Goal: Task Accomplishment & Management: Manage account settings

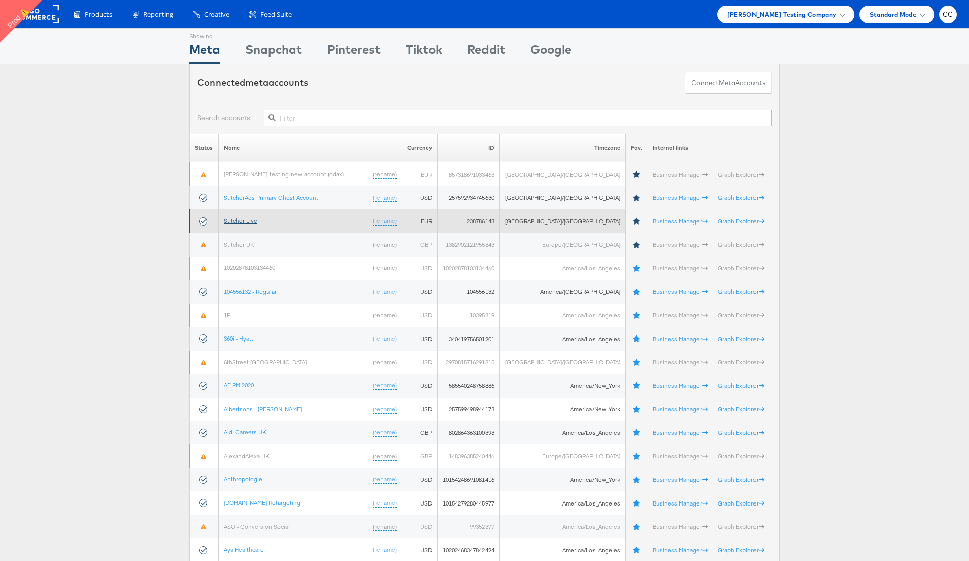
click at [245, 217] on link "Stitcher Live" at bounding box center [240, 221] width 34 height 8
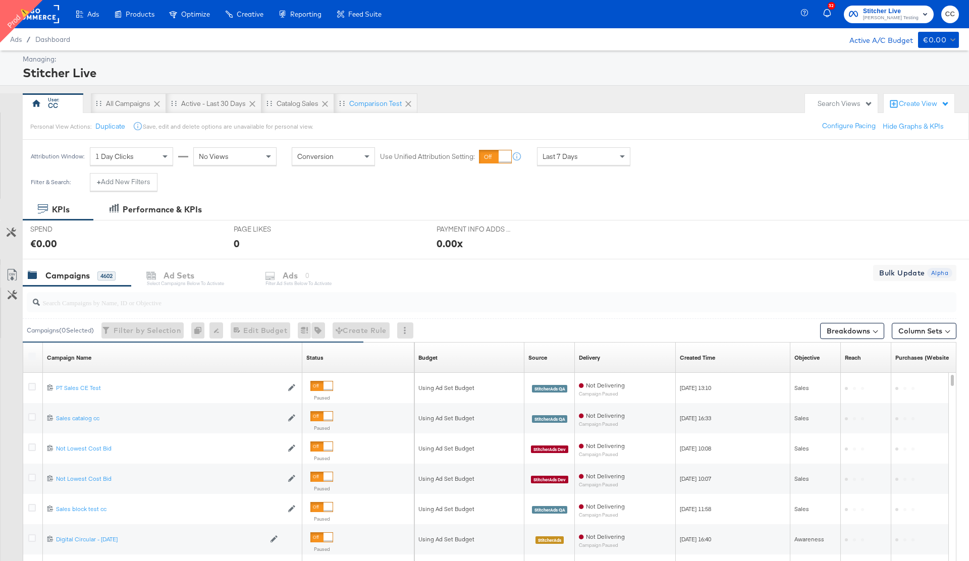
click at [49, 17] on rect at bounding box center [36, 14] width 46 height 18
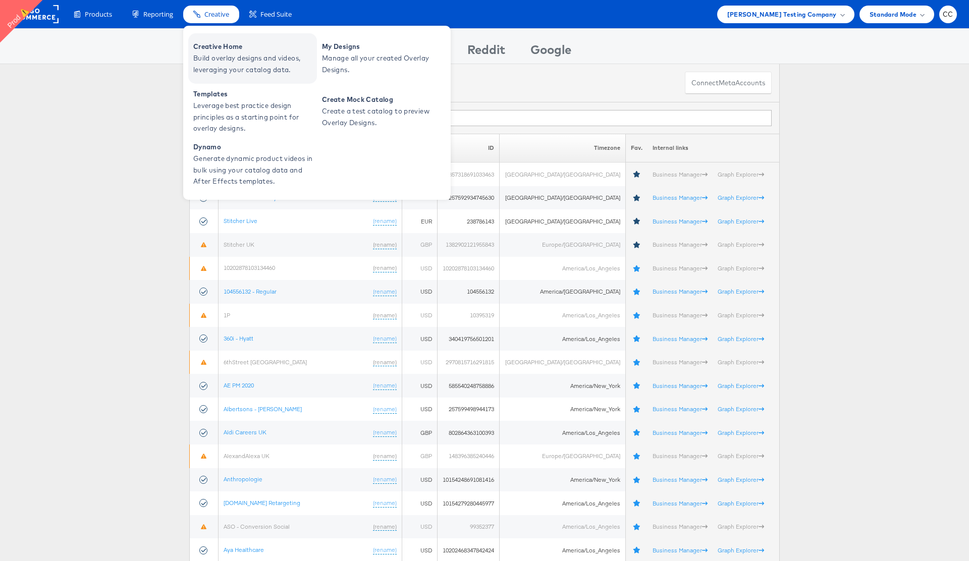
click at [256, 55] on span "Build overlay designs and videos, leveraging your catalog data." at bounding box center [253, 63] width 121 height 23
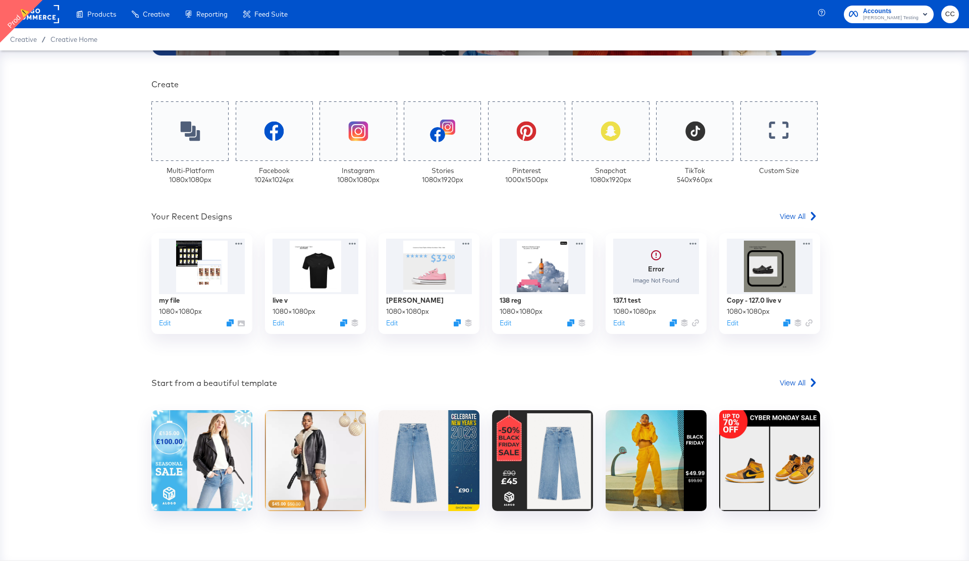
scroll to position [229, 0]
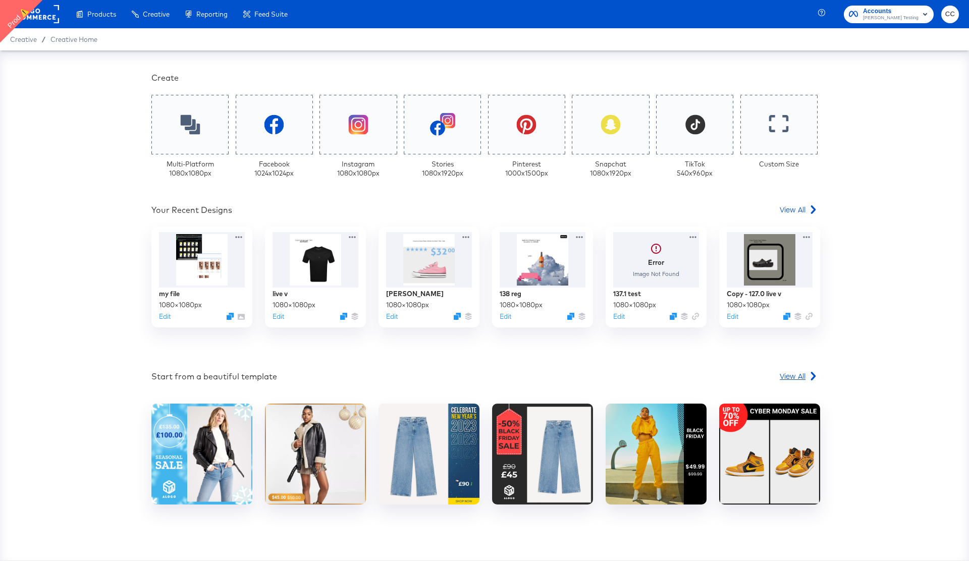
click at [803, 376] on span "View All" at bounding box center [792, 376] width 26 height 10
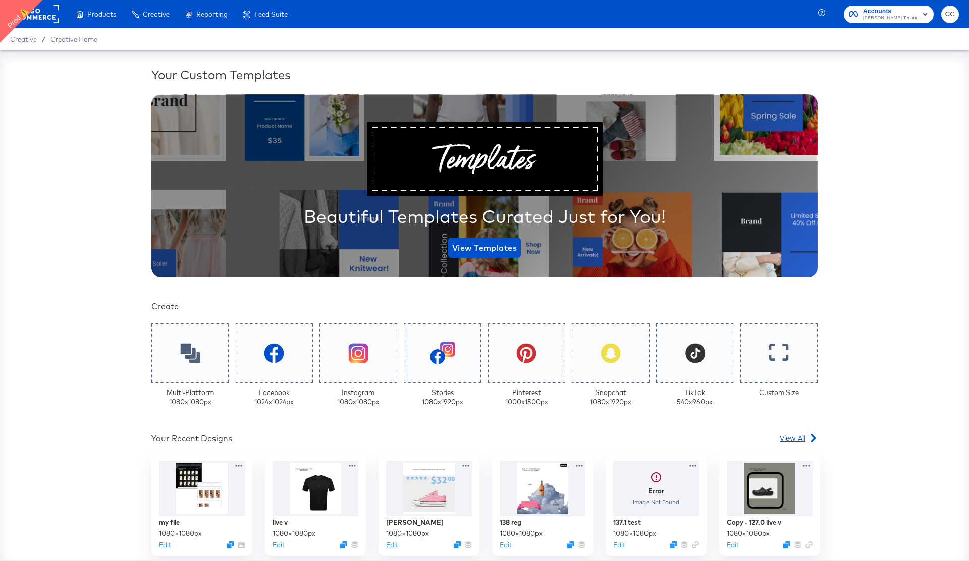
click at [802, 437] on span "View All" at bounding box center [792, 438] width 26 height 10
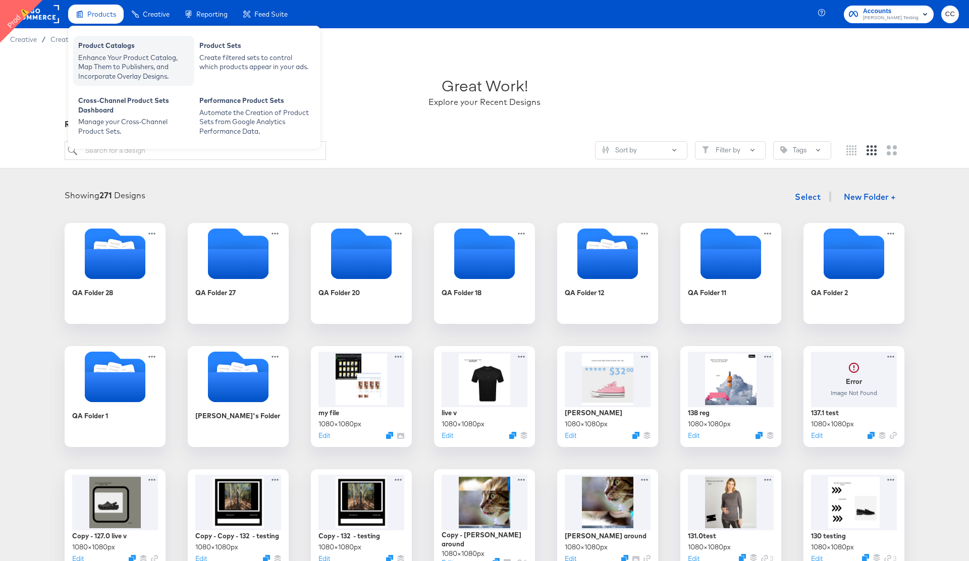
click at [111, 56] on div "Enhance Your Product Catalog, Map Them to Publishers, and Incorporate Overlay D…" at bounding box center [133, 67] width 111 height 28
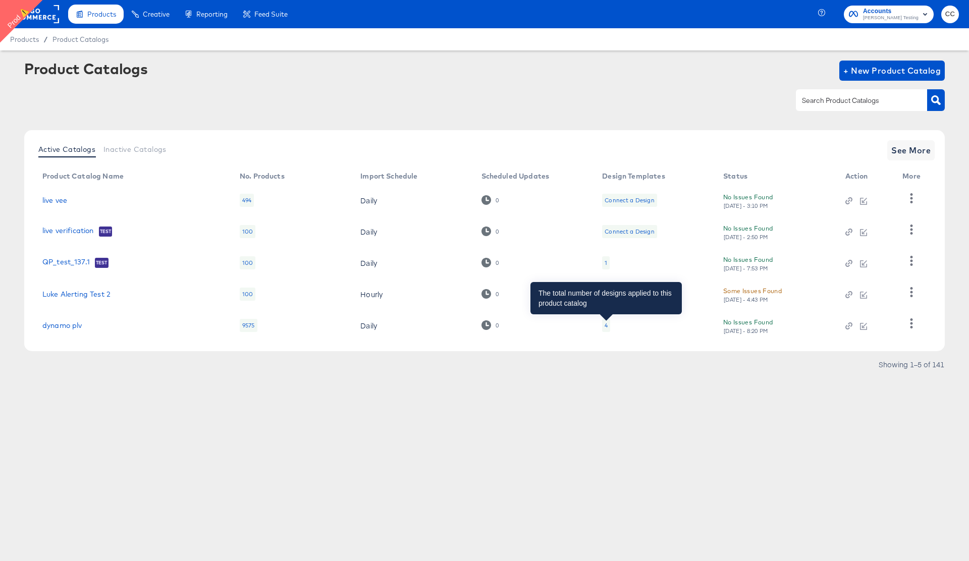
click at [607, 326] on div "4" at bounding box center [605, 325] width 3 height 8
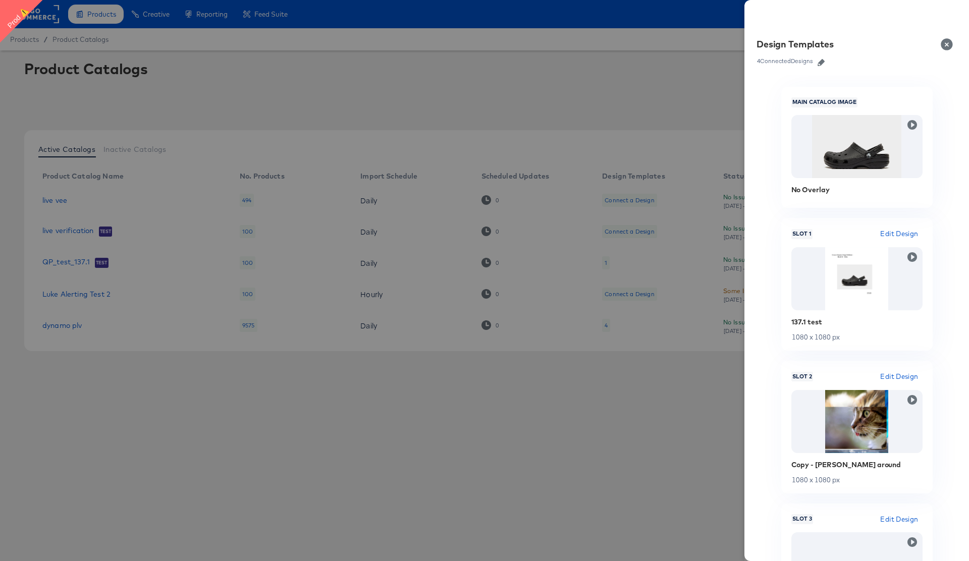
scroll to position [125, 0]
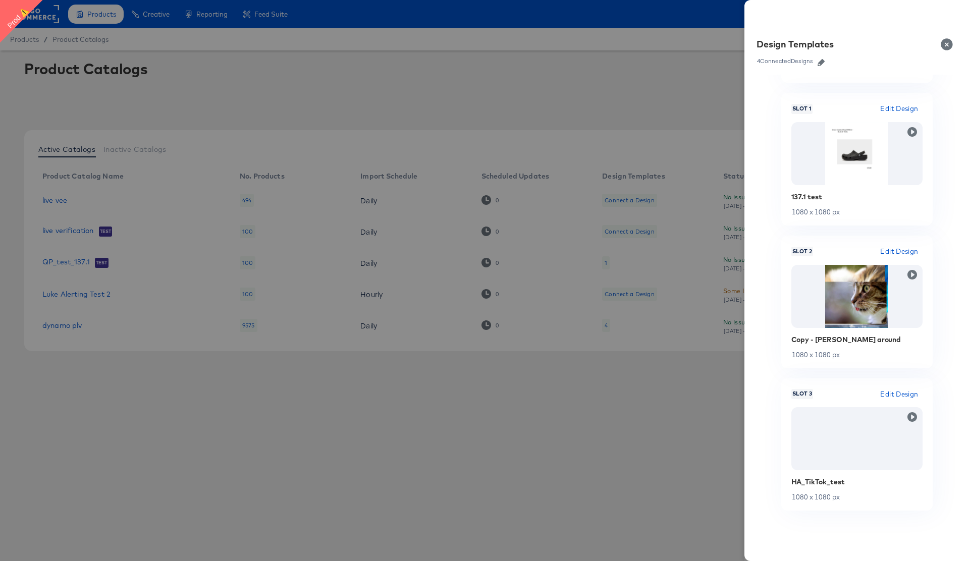
click at [946, 43] on button "Close" at bounding box center [948, 44] width 28 height 28
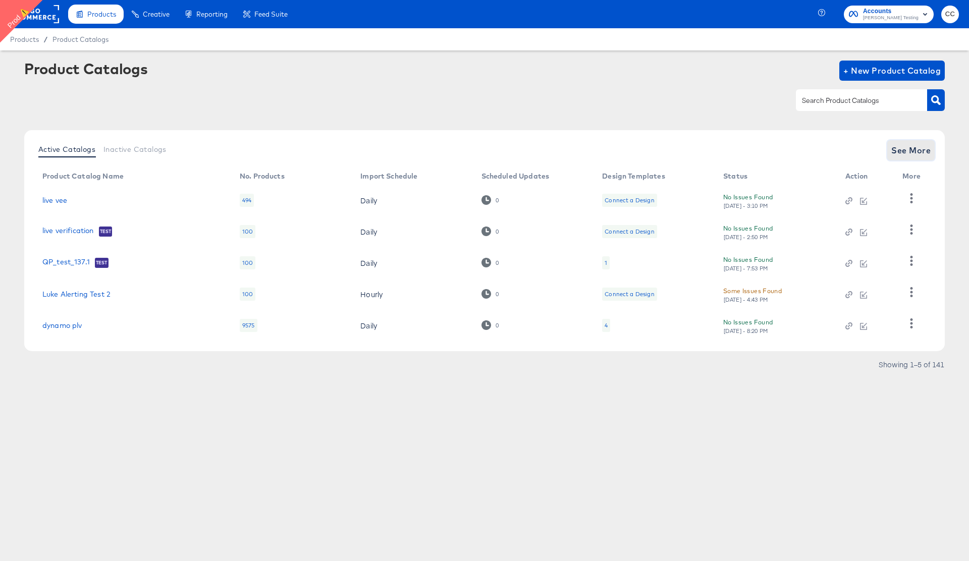
click at [912, 153] on span "See More" at bounding box center [910, 150] width 39 height 14
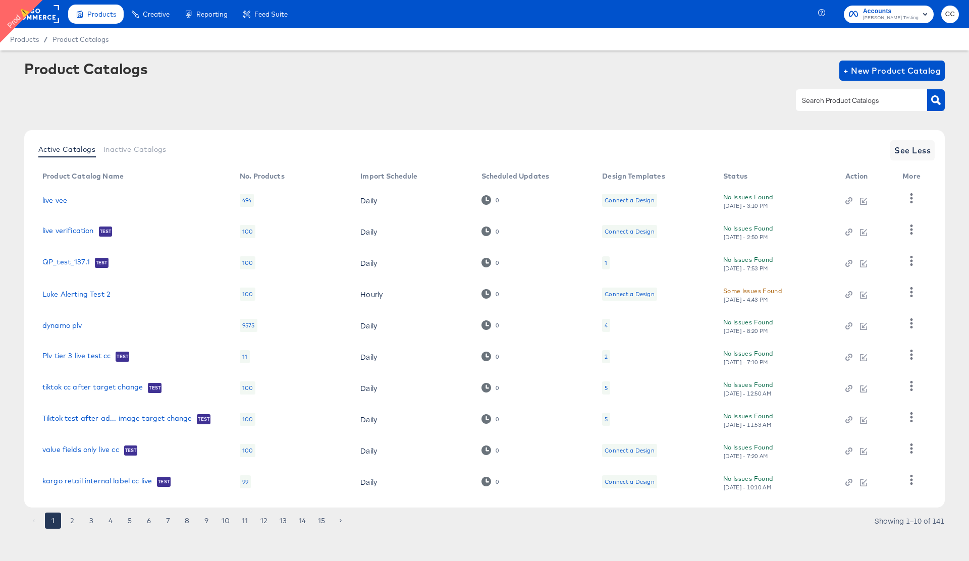
scroll to position [3, 0]
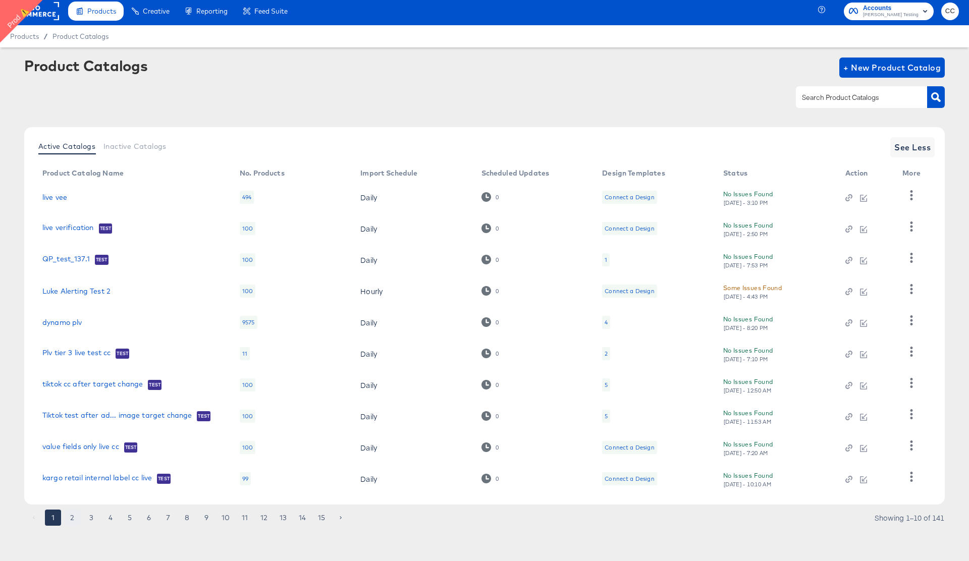
click at [71, 521] on button "2" at bounding box center [72, 518] width 16 height 16
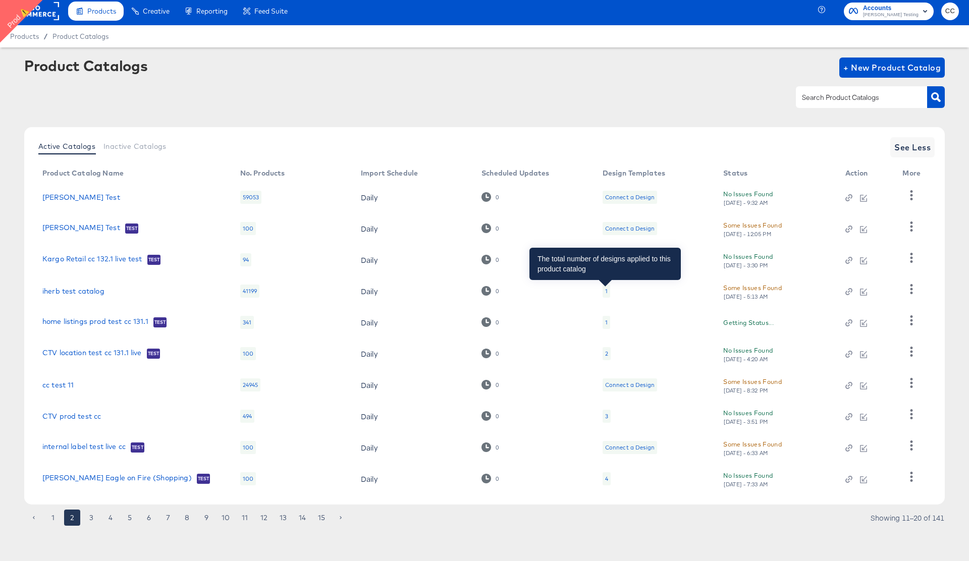
click at [605, 292] on div "1" at bounding box center [606, 291] width 3 height 8
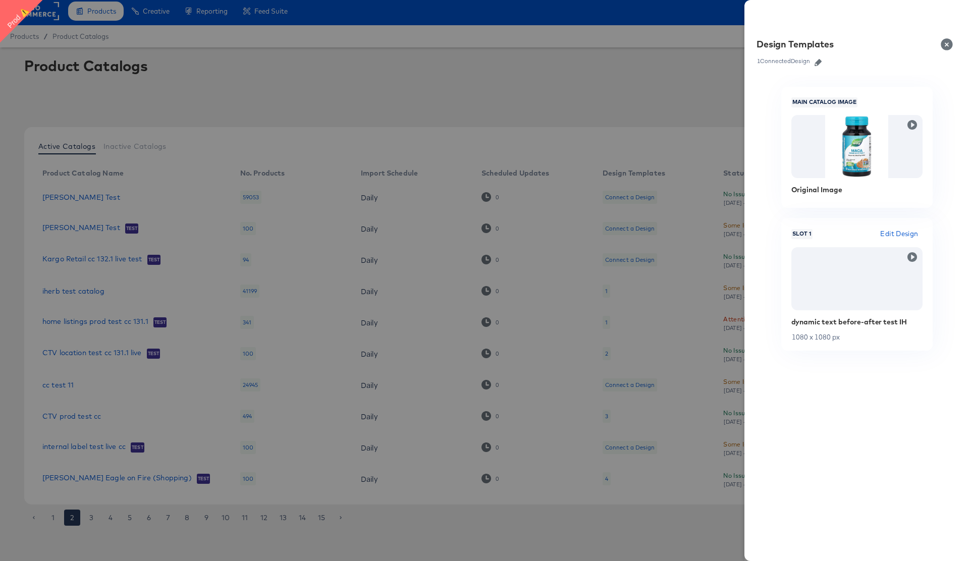
click at [946, 46] on button "Close" at bounding box center [948, 44] width 28 height 28
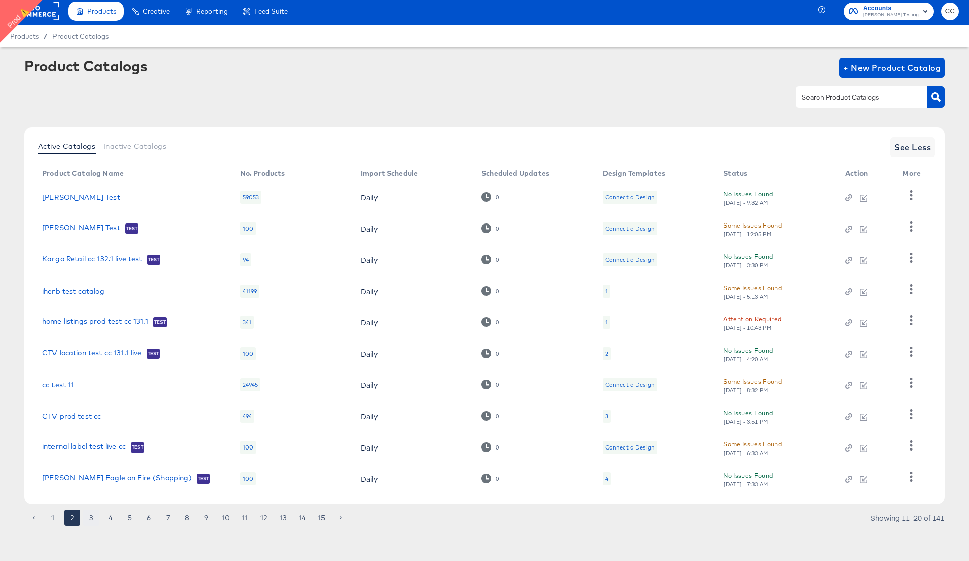
click at [93, 518] on button "3" at bounding box center [91, 518] width 16 height 16
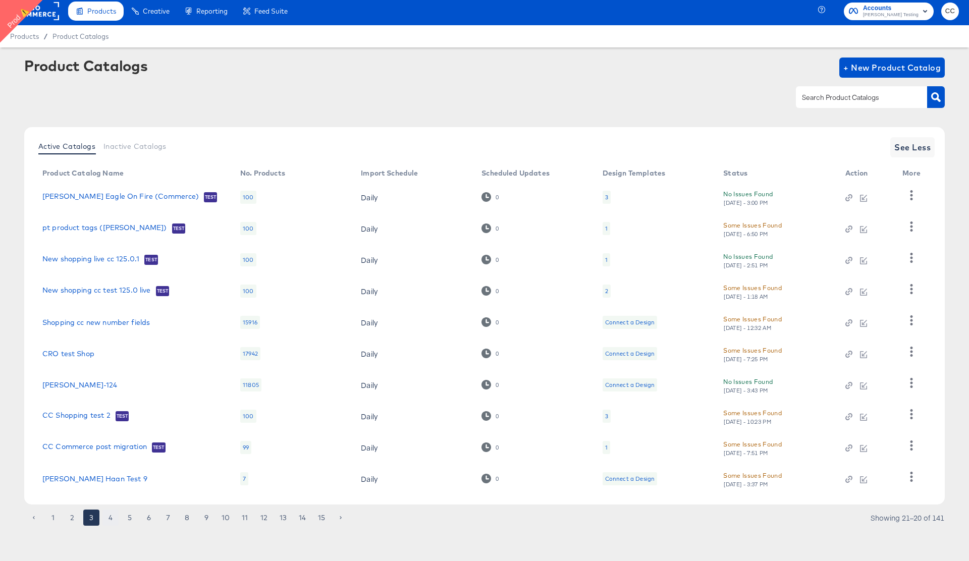
click at [110, 520] on button "4" at bounding box center [110, 518] width 16 height 16
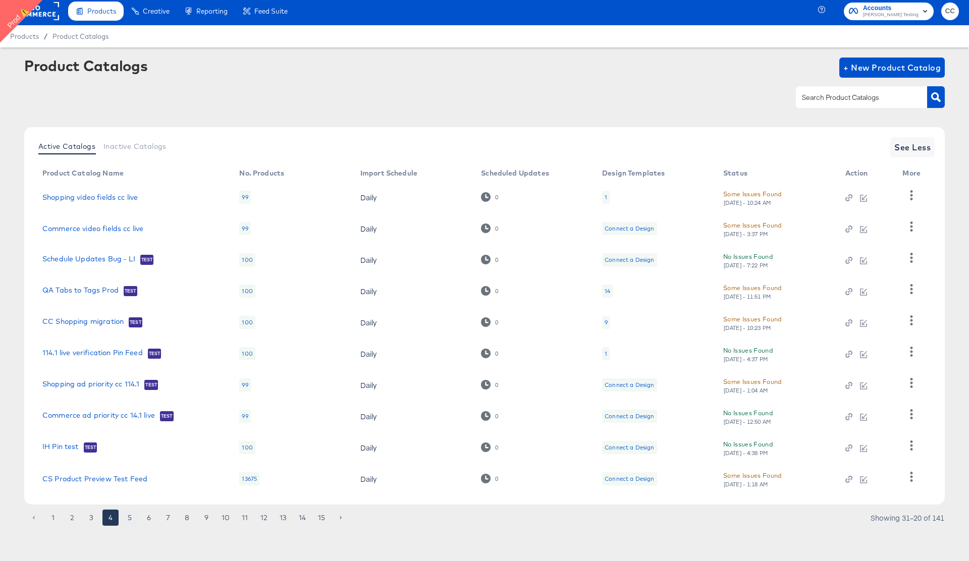
click at [131, 518] on button "5" at bounding box center [130, 518] width 16 height 16
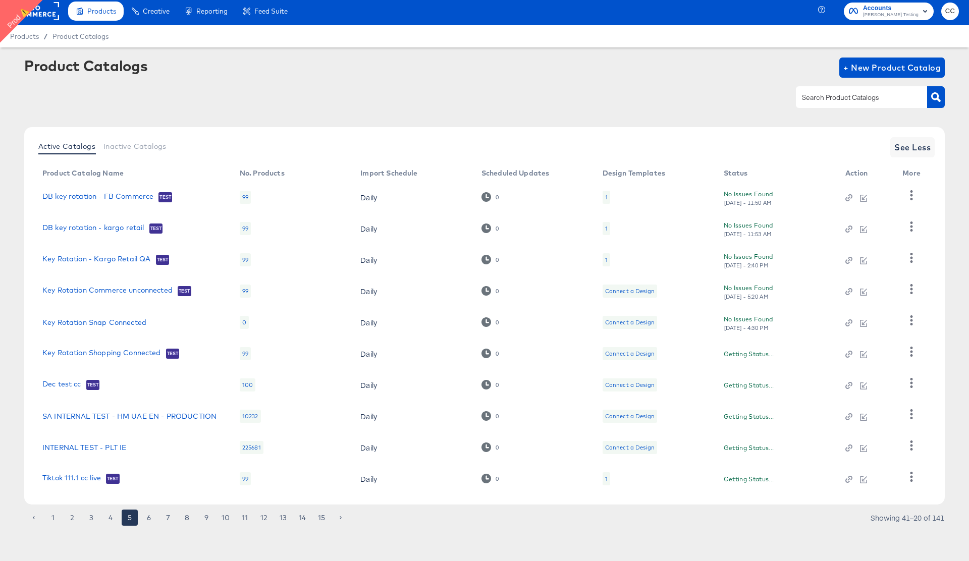
click at [111, 527] on div "1 2 3 4 5 6 7 8 9 10 11 12 13 14 15 Showing 41–20 of 141" at bounding box center [484, 523] width 920 height 16
click at [111, 523] on button "4" at bounding box center [110, 518] width 16 height 16
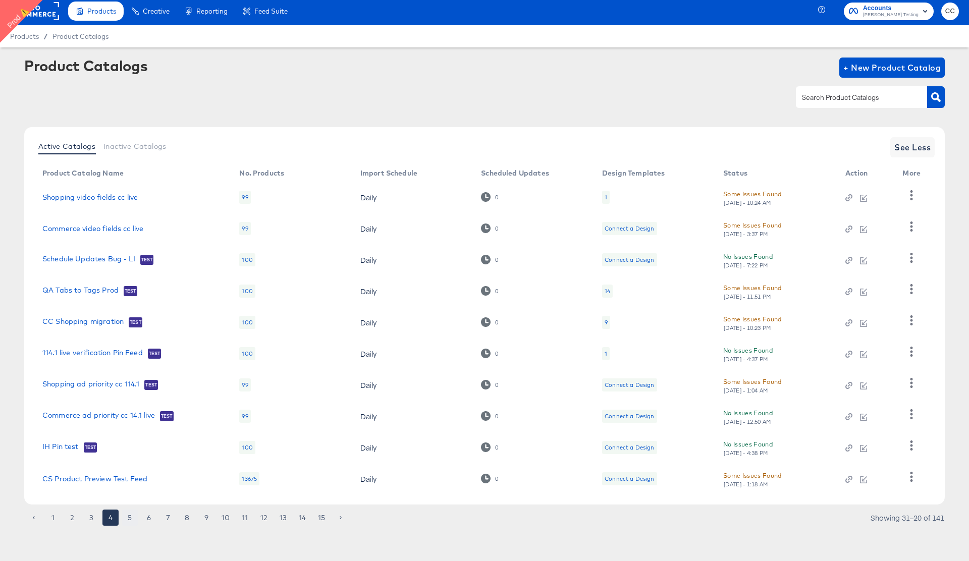
click at [132, 518] on button "5" at bounding box center [130, 518] width 16 height 16
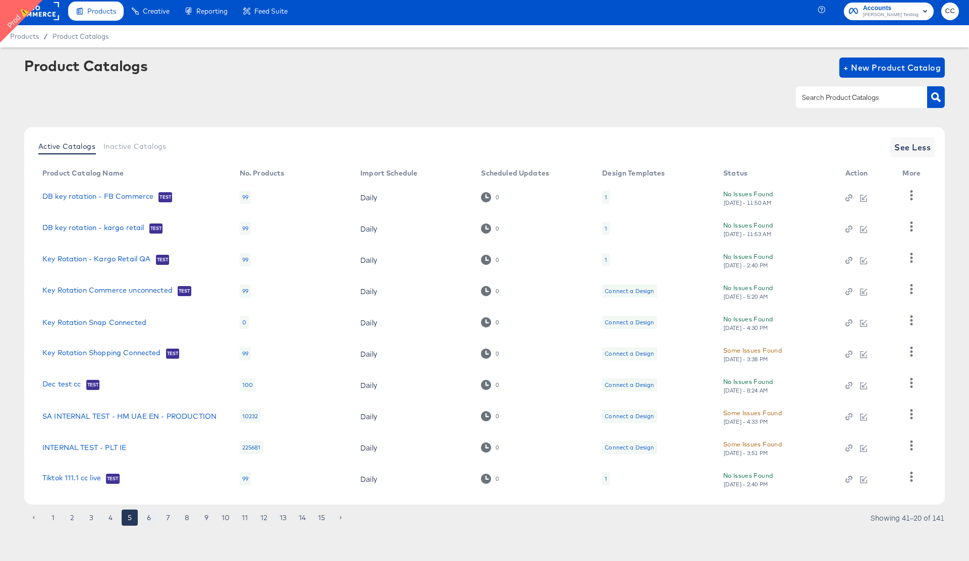
click at [147, 520] on button "6" at bounding box center [149, 518] width 16 height 16
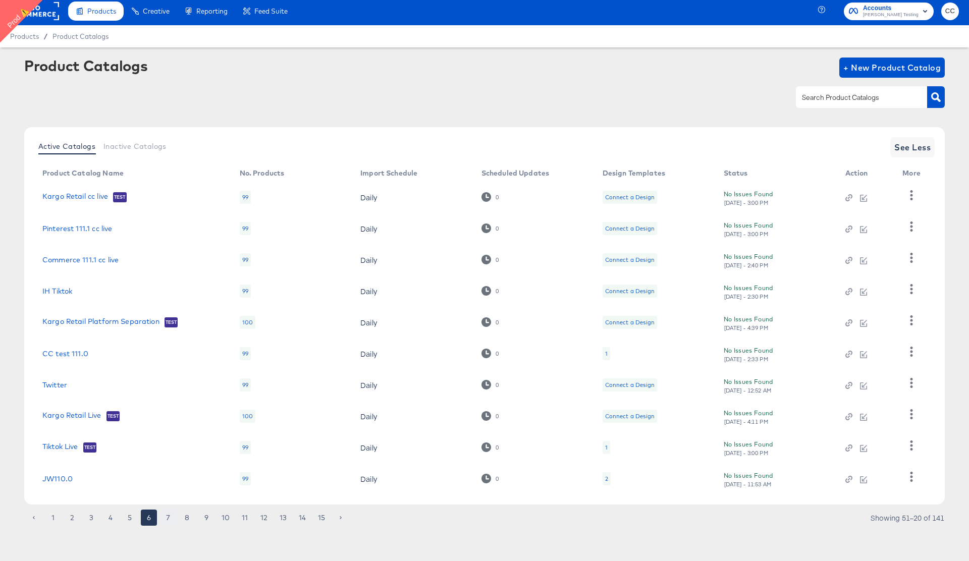
click at [166, 519] on button "7" at bounding box center [168, 518] width 16 height 16
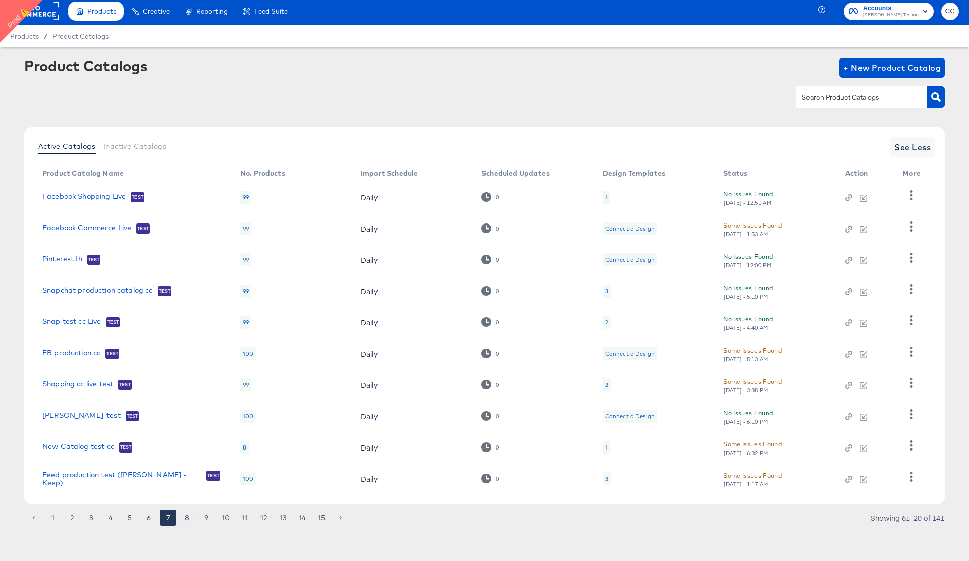
click at [186, 519] on button "8" at bounding box center [187, 518] width 16 height 16
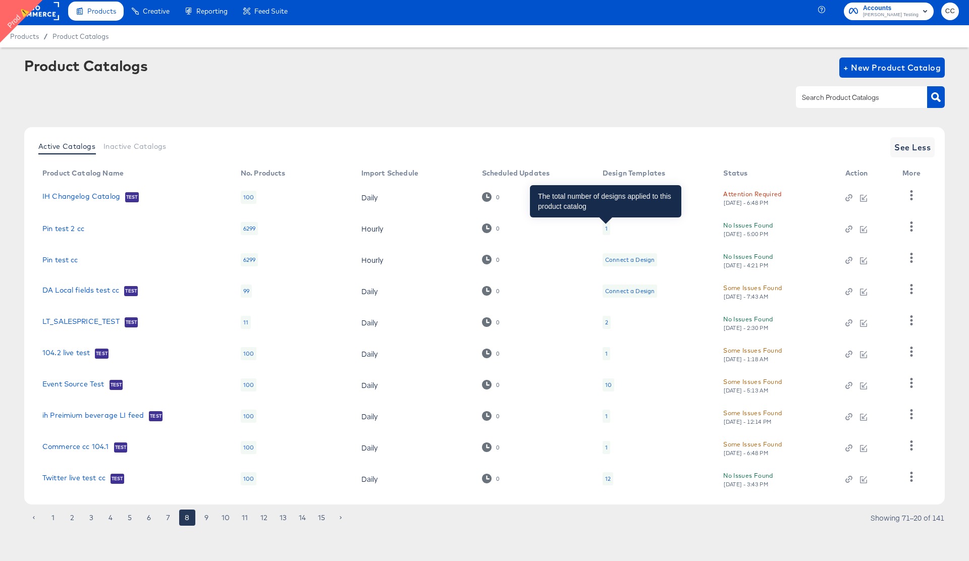
click at [605, 227] on div "1" at bounding box center [606, 228] width 3 height 8
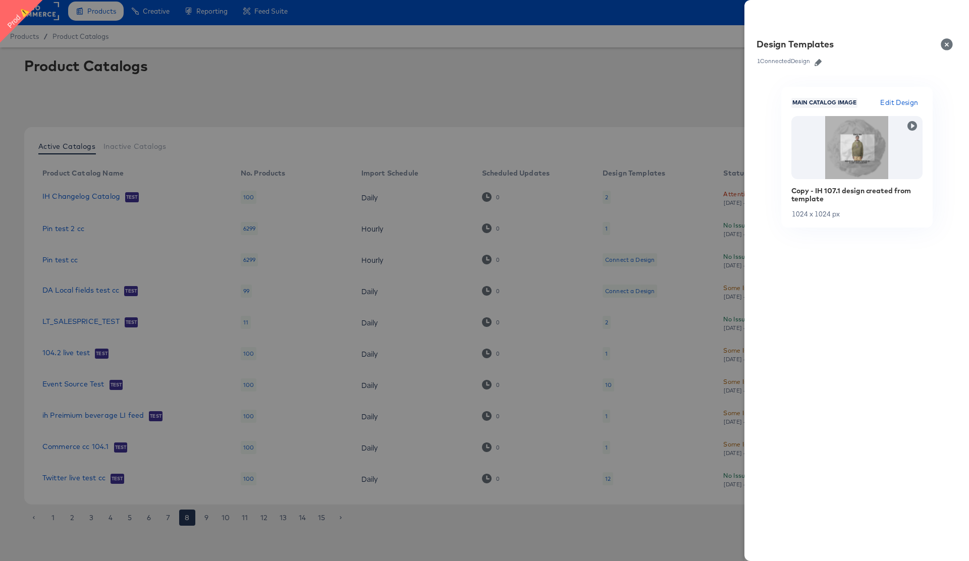
click at [945, 44] on button "Close" at bounding box center [948, 44] width 28 height 28
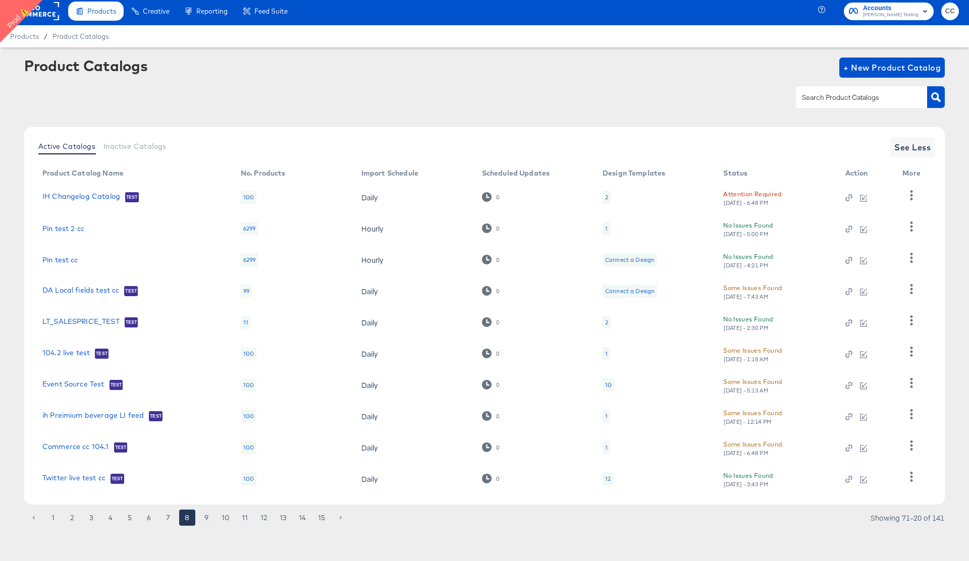
click at [204, 522] on button "9" at bounding box center [206, 518] width 16 height 16
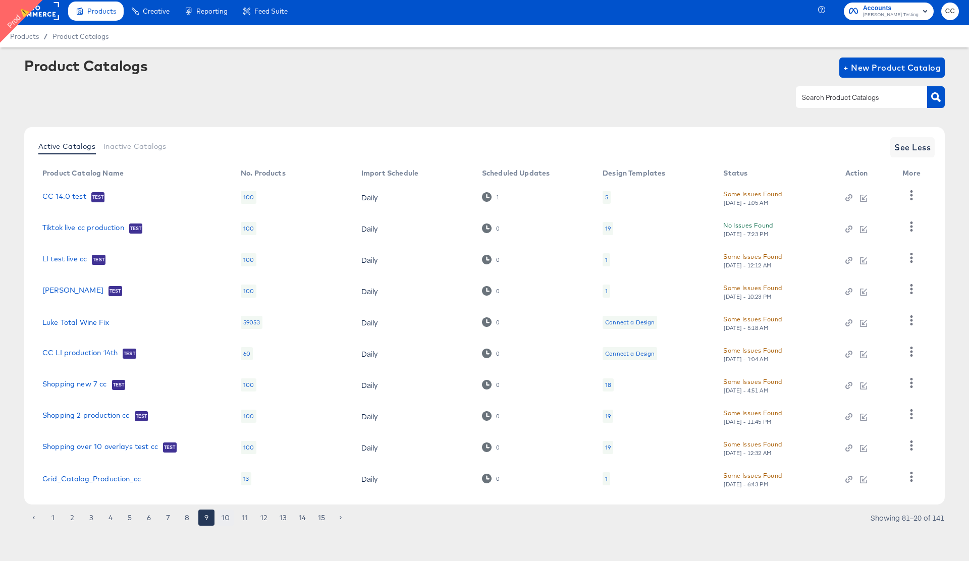
click at [227, 522] on button "10" at bounding box center [225, 518] width 16 height 16
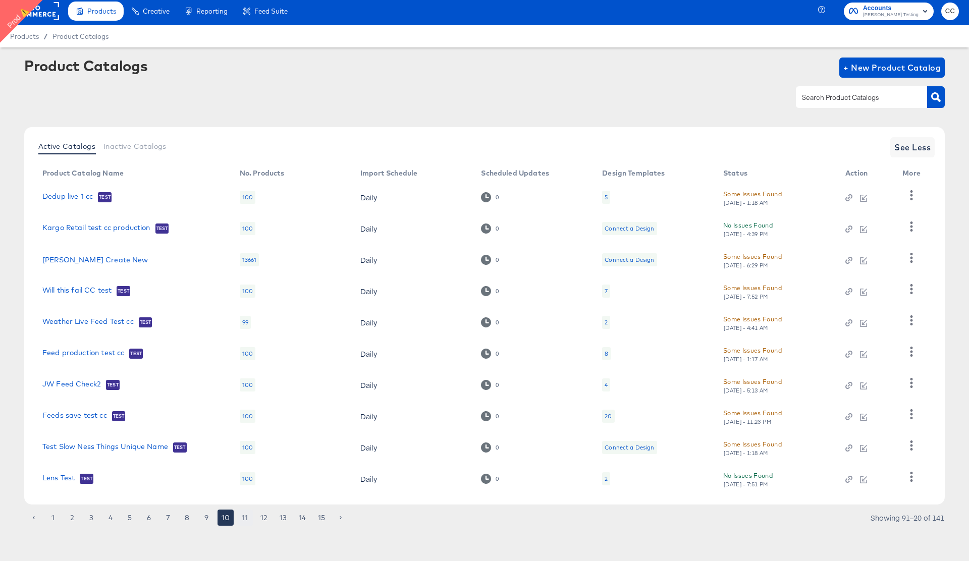
click at [245, 519] on button "11" at bounding box center [245, 518] width 16 height 16
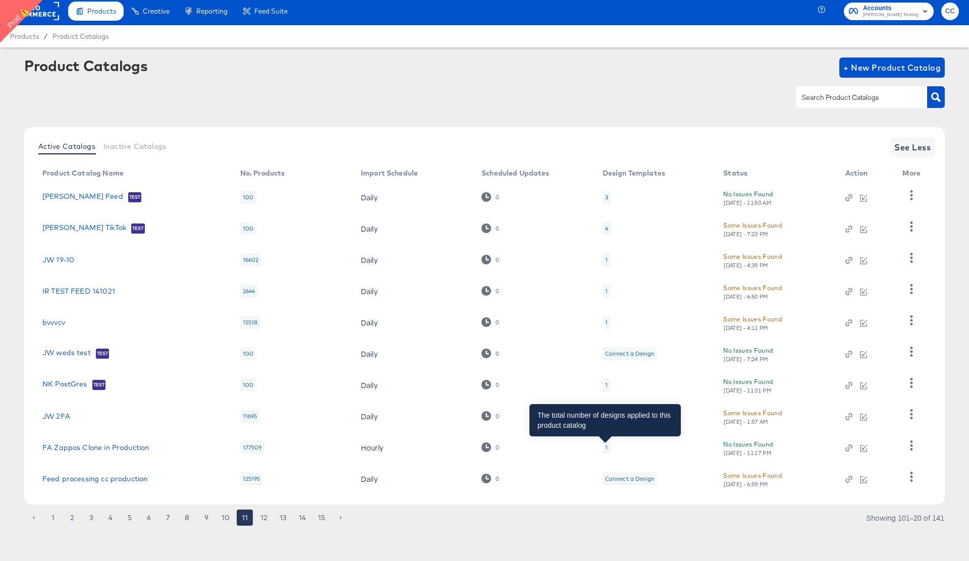
click at [606, 447] on div "1" at bounding box center [606, 447] width 3 height 8
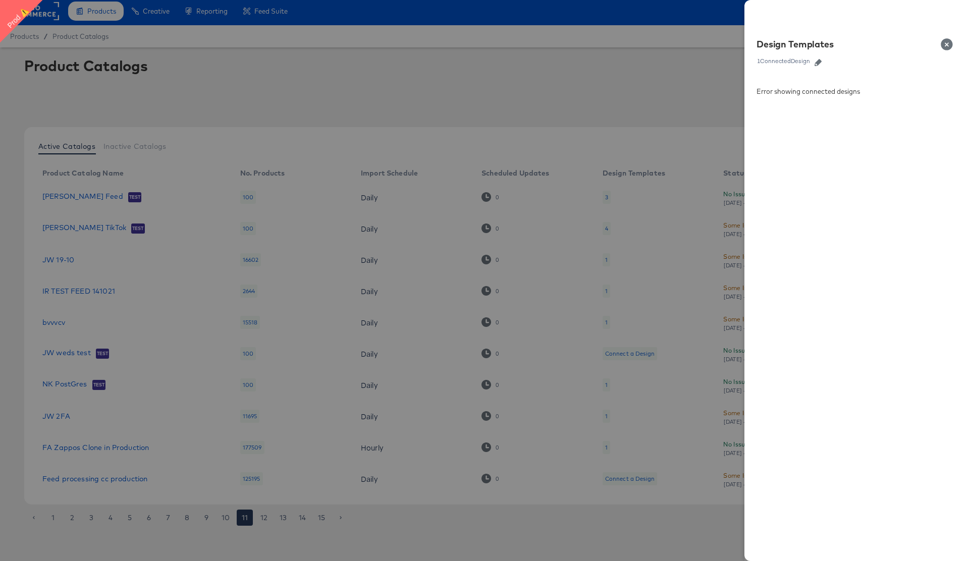
click at [947, 44] on button "Close" at bounding box center [948, 44] width 28 height 28
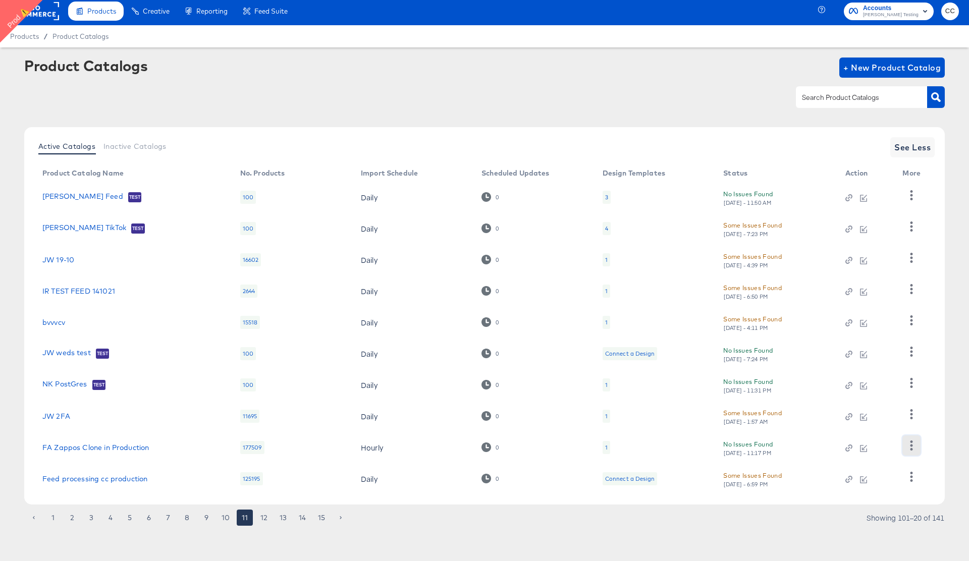
click at [907, 446] on icon "button" at bounding box center [911, 445] width 10 height 10
click at [870, 395] on div "HUD Checks (Internal)" at bounding box center [869, 395] width 101 height 16
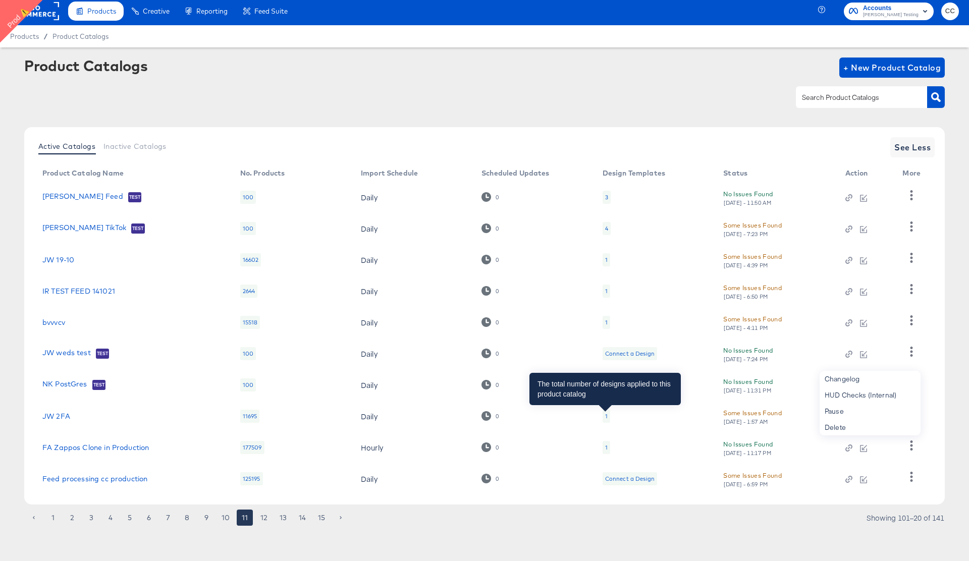
click at [605, 418] on div "1" at bounding box center [606, 416] width 3 height 8
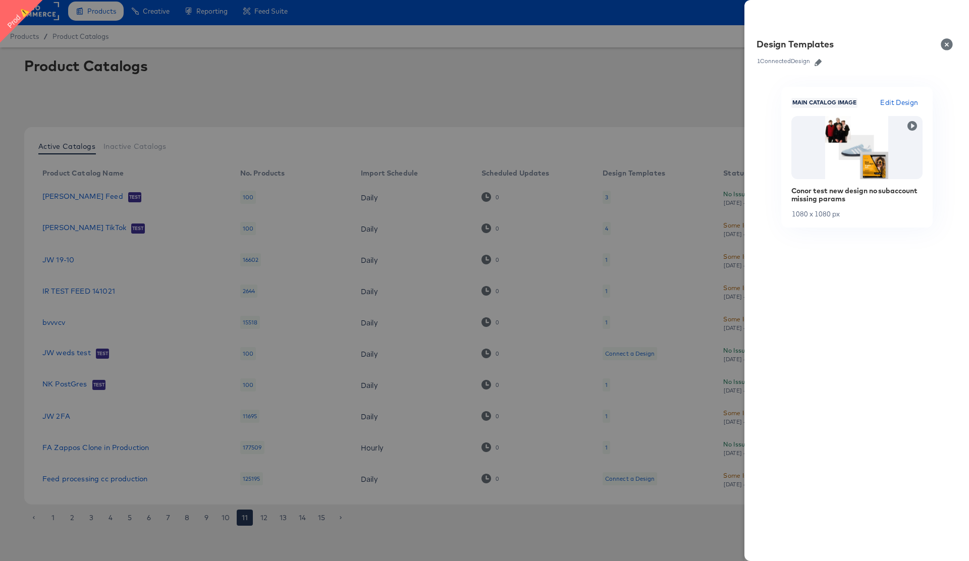
click at [946, 46] on button "Close" at bounding box center [948, 44] width 28 height 28
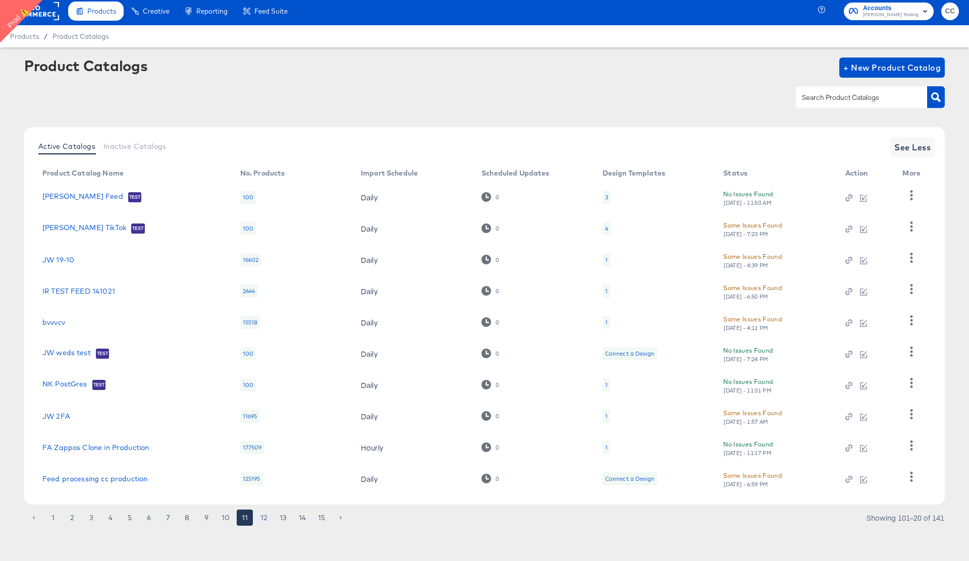
click at [262, 518] on button "12" at bounding box center [264, 518] width 16 height 16
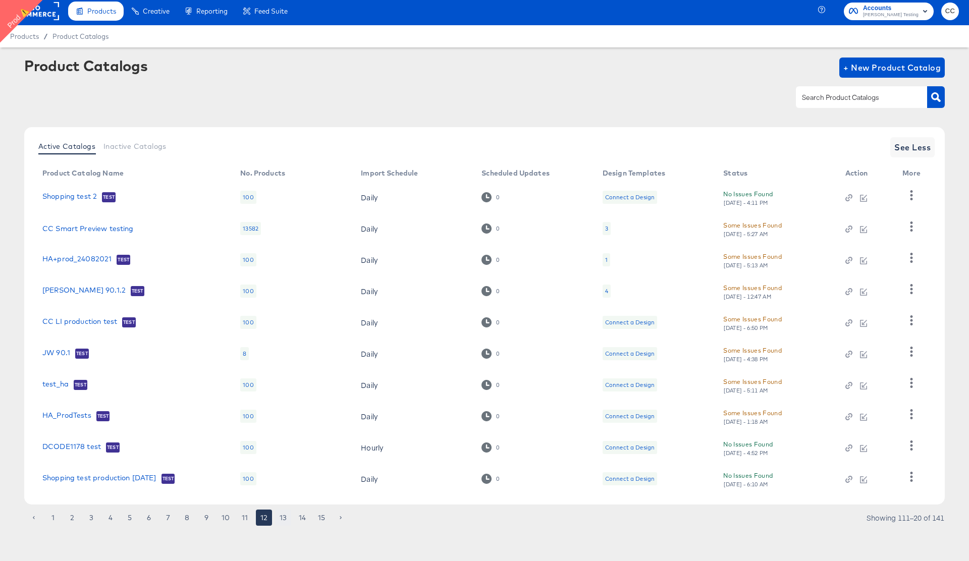
click at [285, 521] on button "13" at bounding box center [283, 518] width 16 height 16
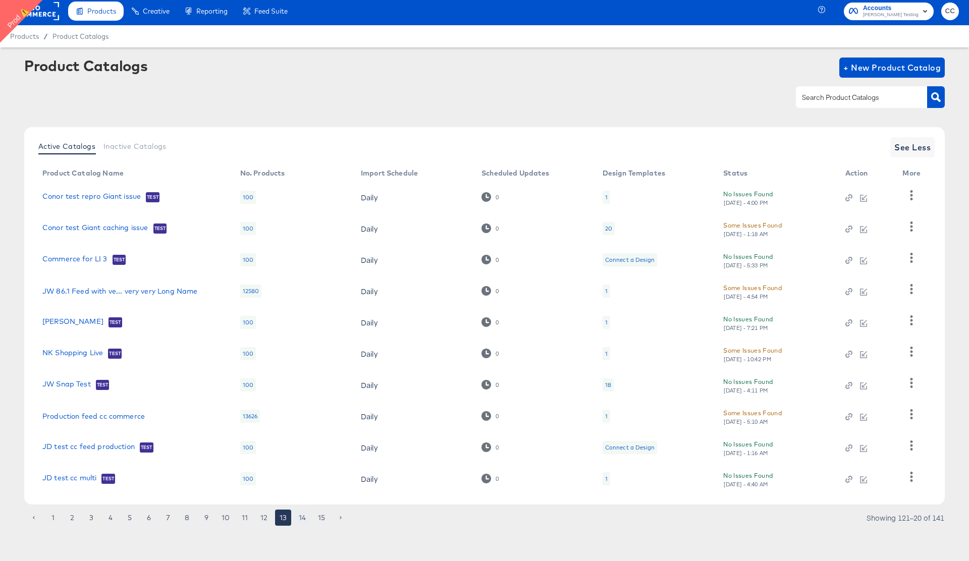
click at [304, 521] on button "14" at bounding box center [302, 518] width 16 height 16
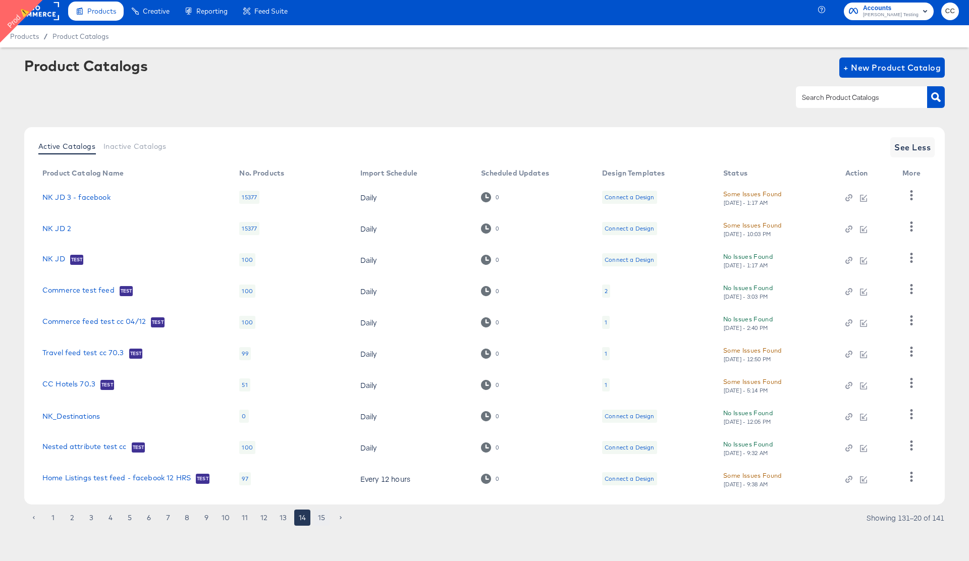
click at [323, 523] on button "15" at bounding box center [321, 518] width 16 height 16
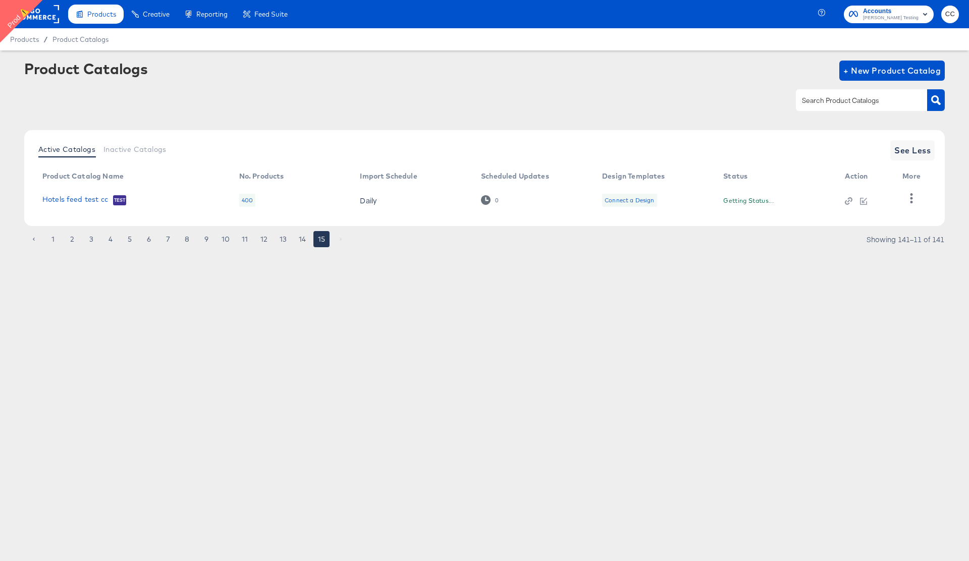
scroll to position [0, 0]
click at [53, 241] on button "1" at bounding box center [53, 239] width 16 height 16
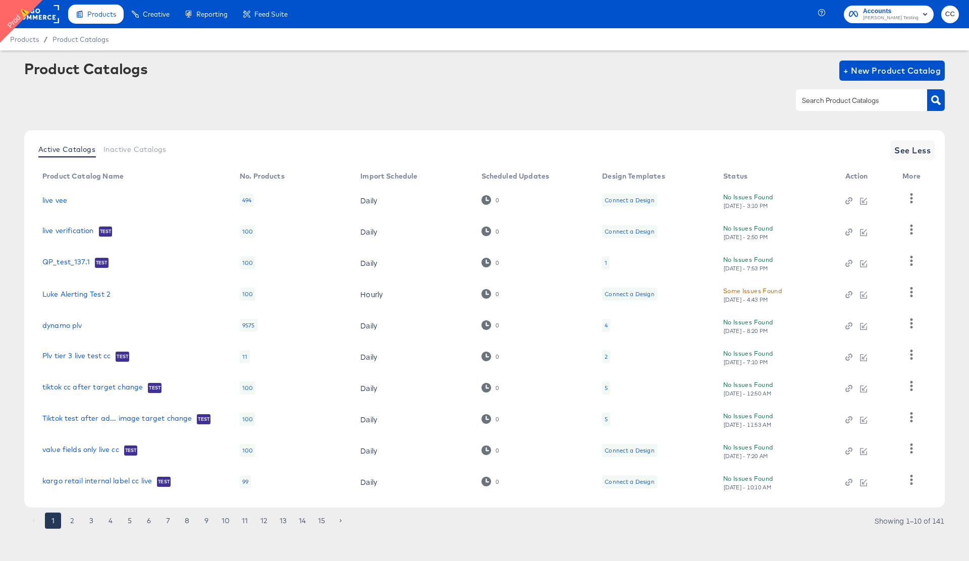
click at [52, 16] on rect at bounding box center [36, 14] width 46 height 18
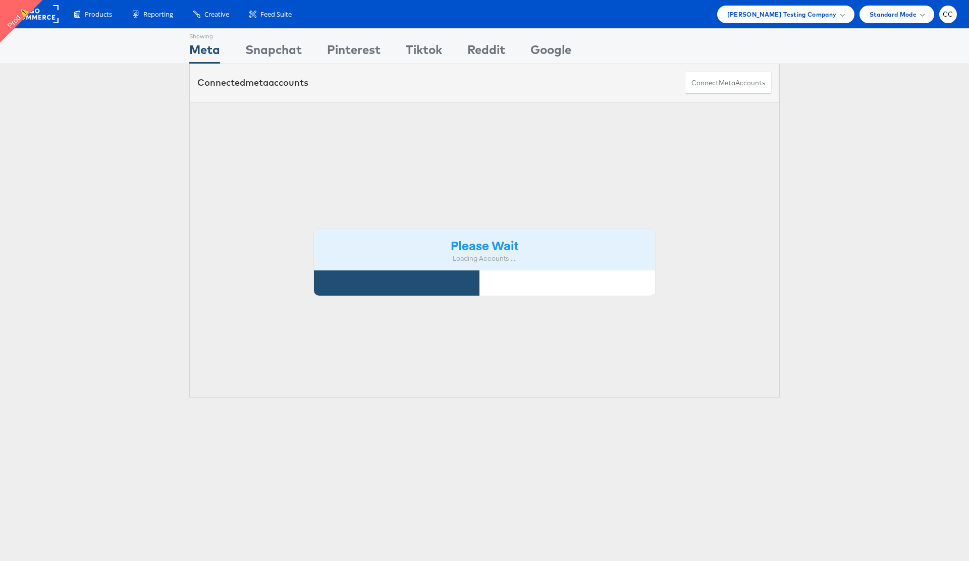
click at [834, 16] on span "[PERSON_NAME] Testing Company" at bounding box center [781, 14] width 109 height 11
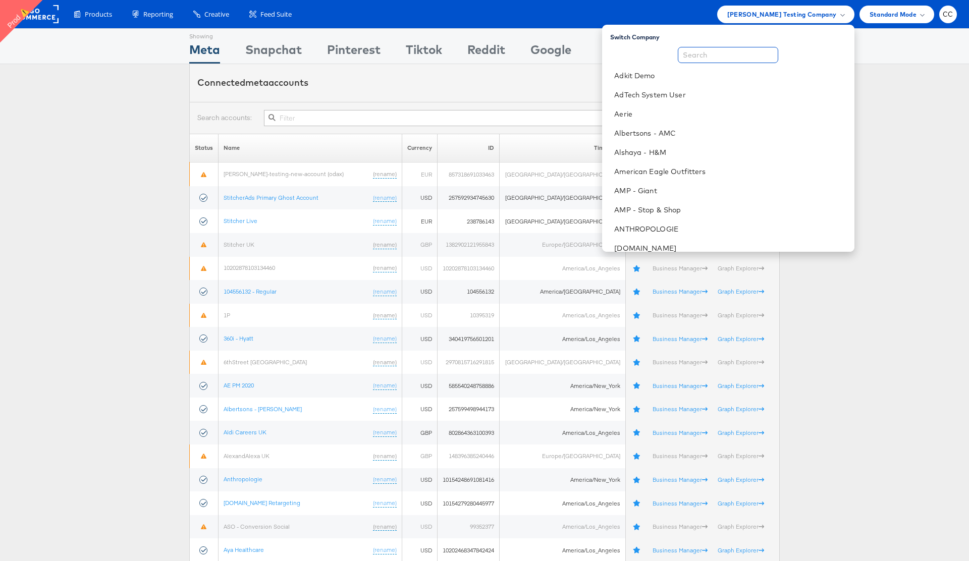
click at [753, 54] on input "text" at bounding box center [728, 55] width 100 height 16
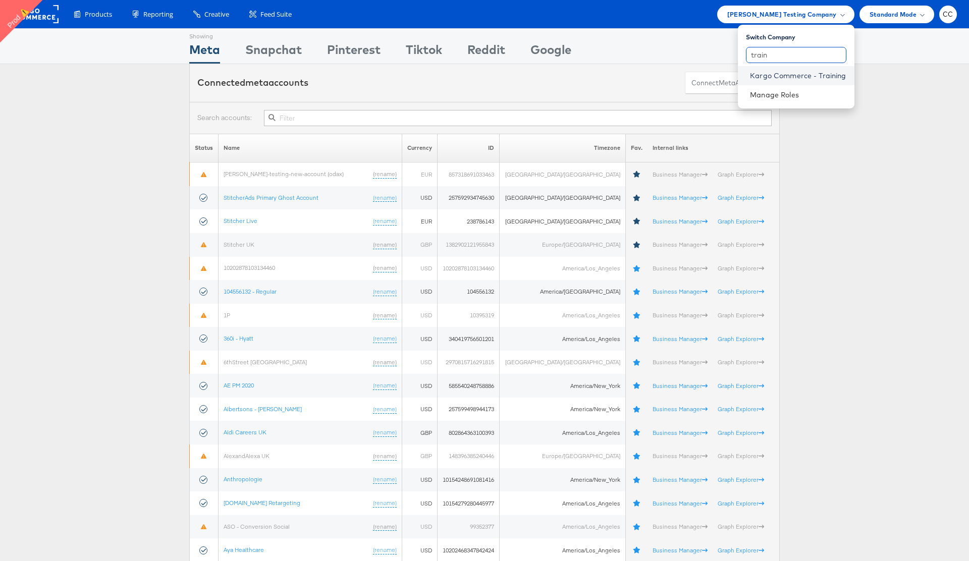
type input "train"
click at [802, 76] on link "Kargo Commerce - Training" at bounding box center [798, 76] width 96 height 10
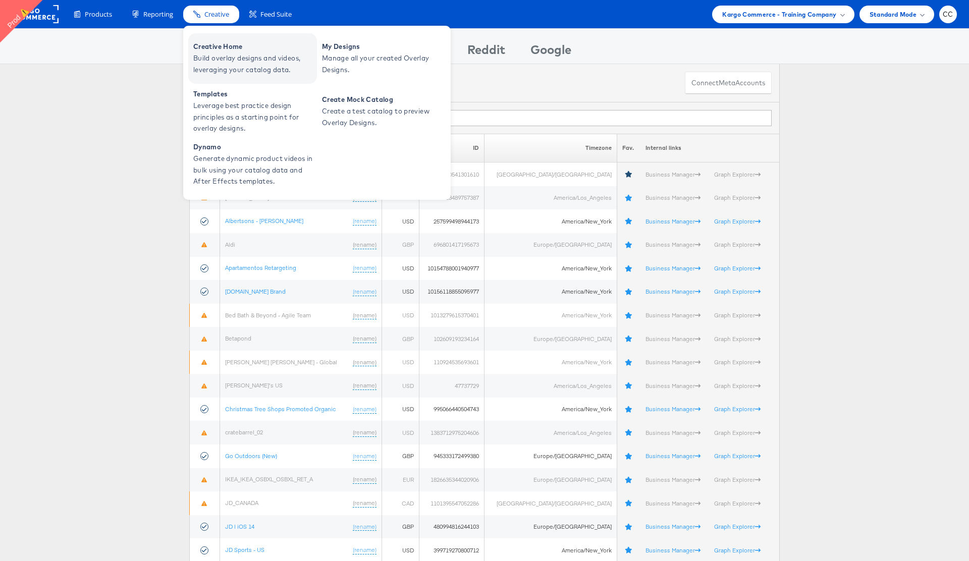
click at [223, 53] on span "Build overlay designs and videos, leveraging your catalog data." at bounding box center [253, 63] width 121 height 23
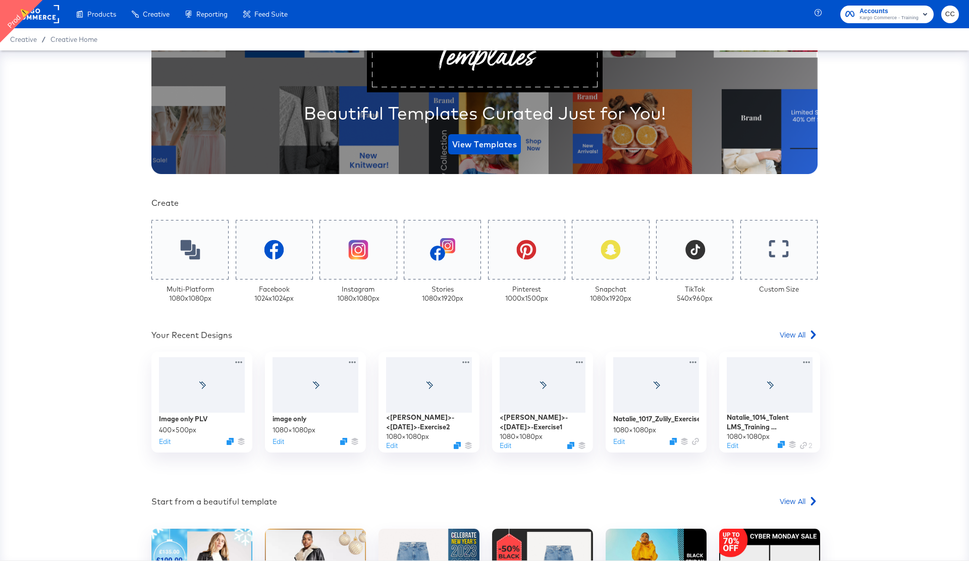
scroll to position [110, 0]
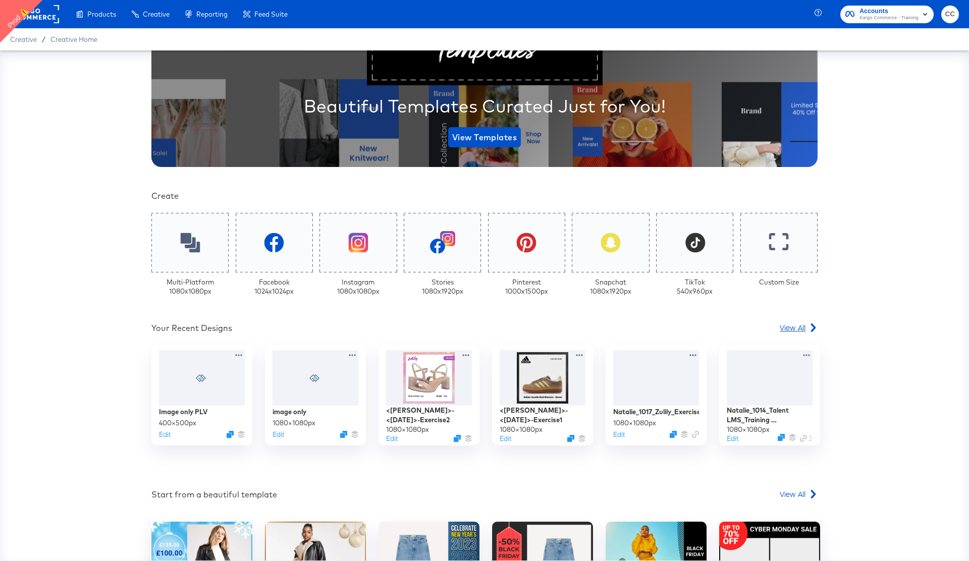
click at [796, 324] on span "View All" at bounding box center [792, 327] width 26 height 10
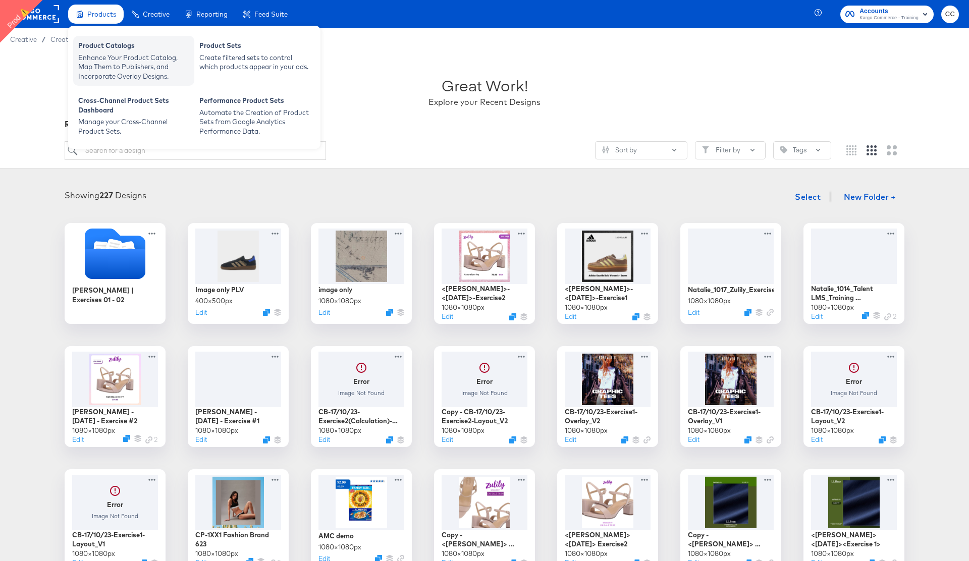
click at [108, 53] on div "Enhance Your Product Catalog, Map Them to Publishers, and Incorporate Overlay D…" at bounding box center [133, 67] width 111 height 28
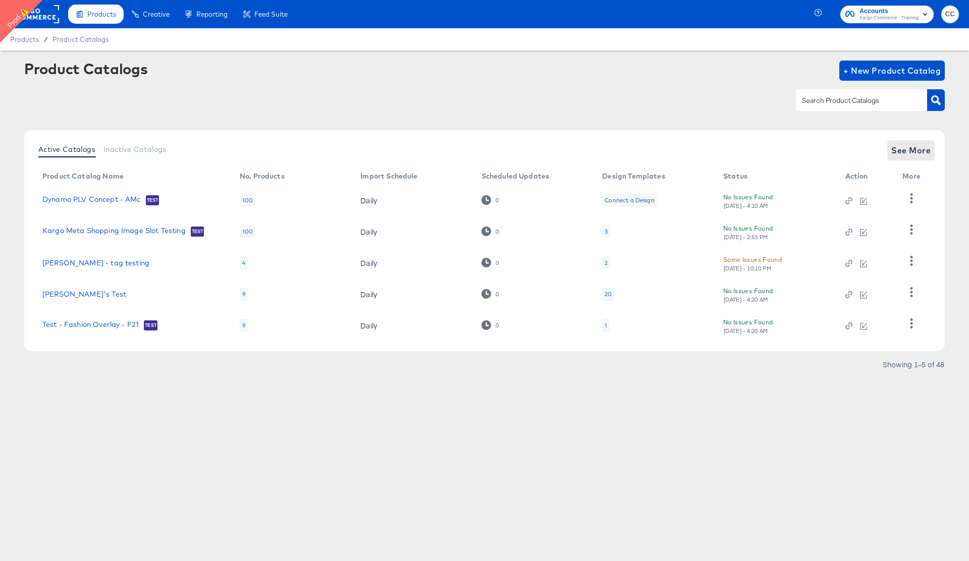
click at [919, 154] on span "See More" at bounding box center [910, 150] width 39 height 14
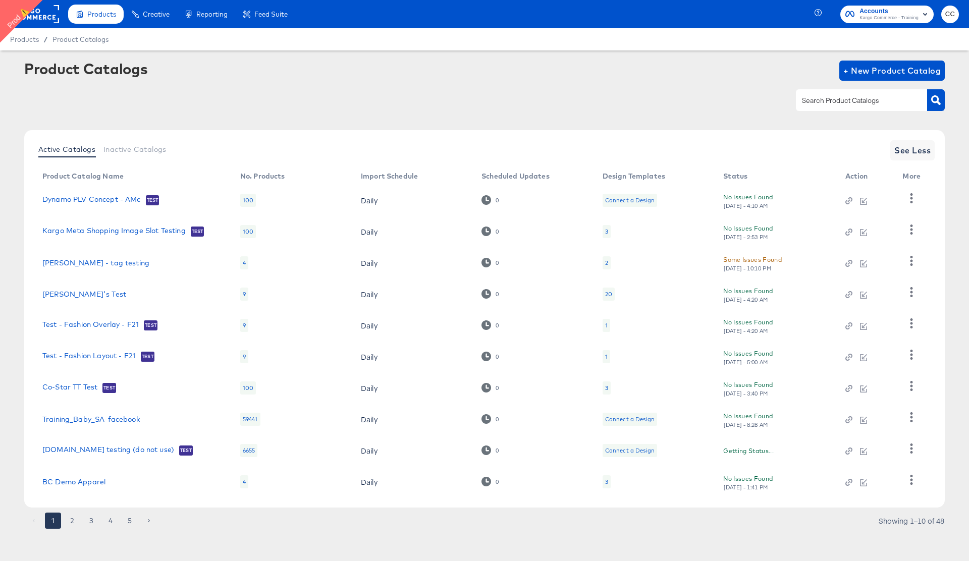
scroll to position [3, 0]
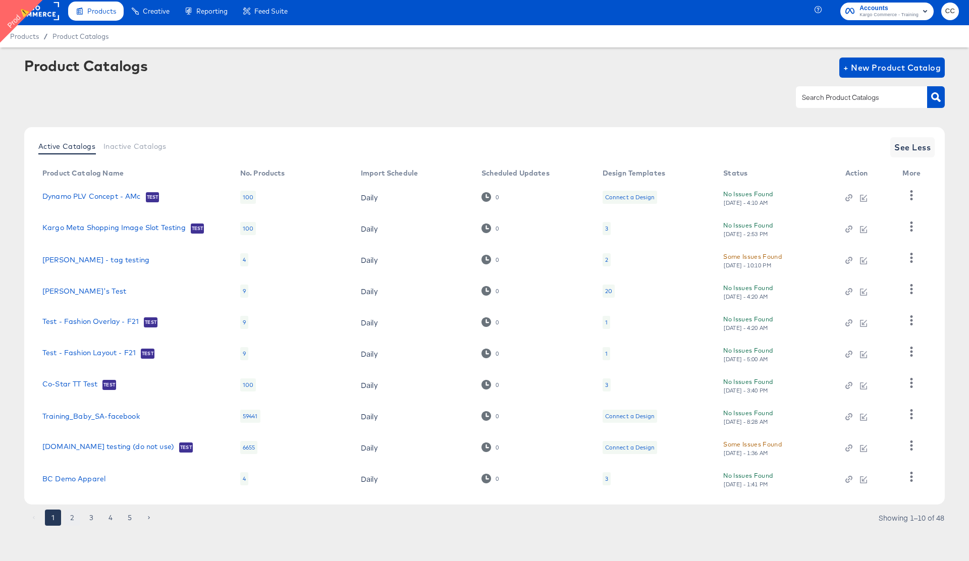
click at [71, 520] on button "2" at bounding box center [72, 518] width 16 height 16
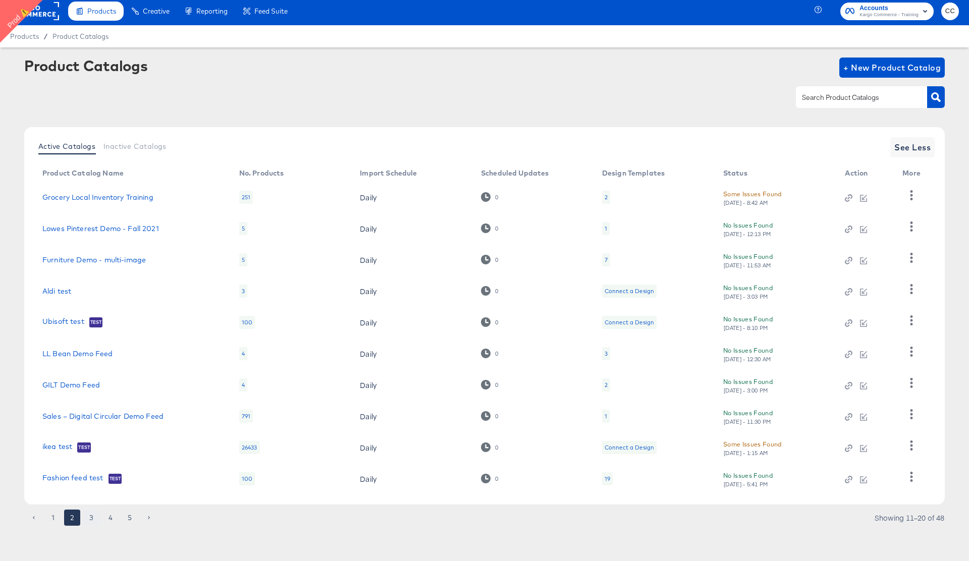
click at [91, 518] on button "3" at bounding box center [91, 518] width 16 height 16
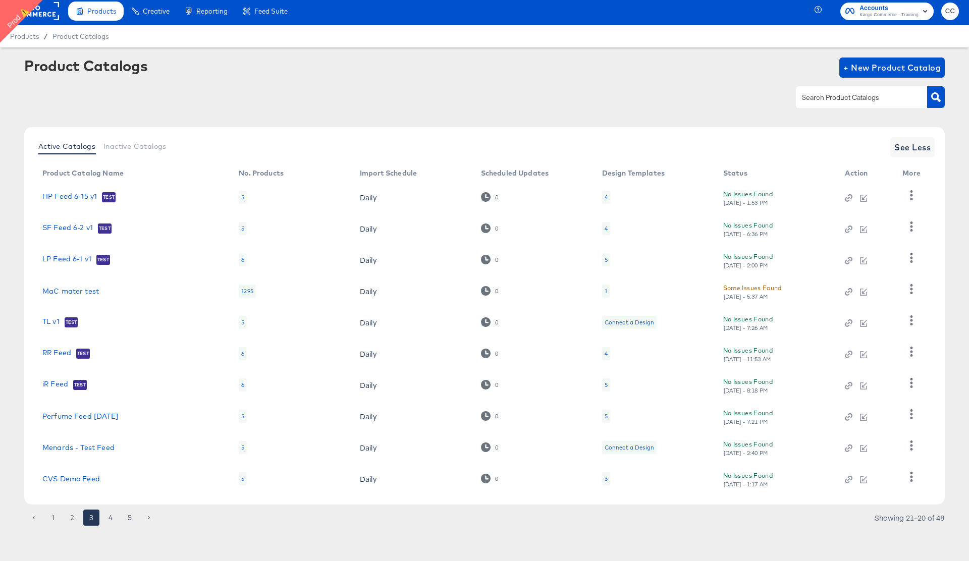
click at [606, 290] on div "1" at bounding box center [606, 291] width 8 height 13
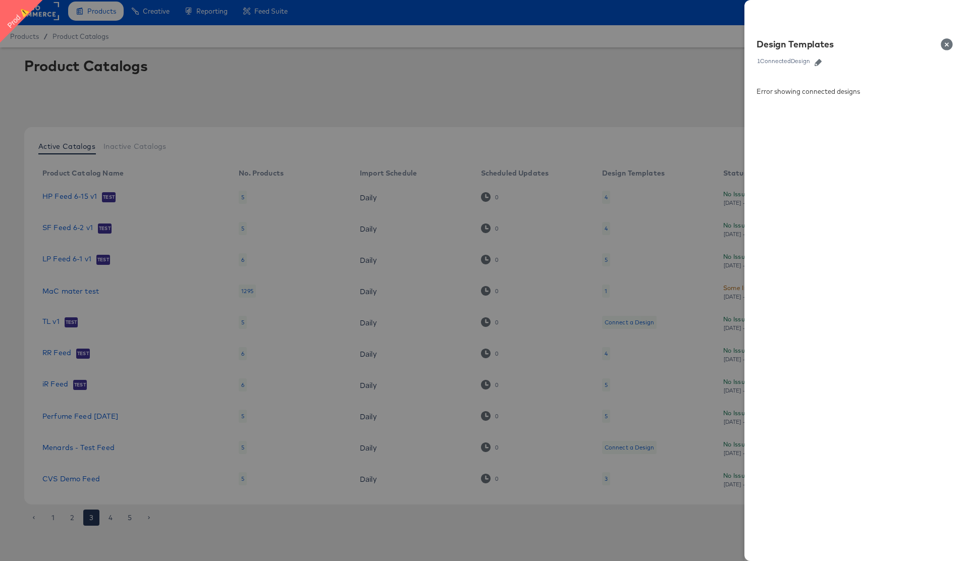
click at [948, 47] on button "Close" at bounding box center [948, 44] width 28 height 28
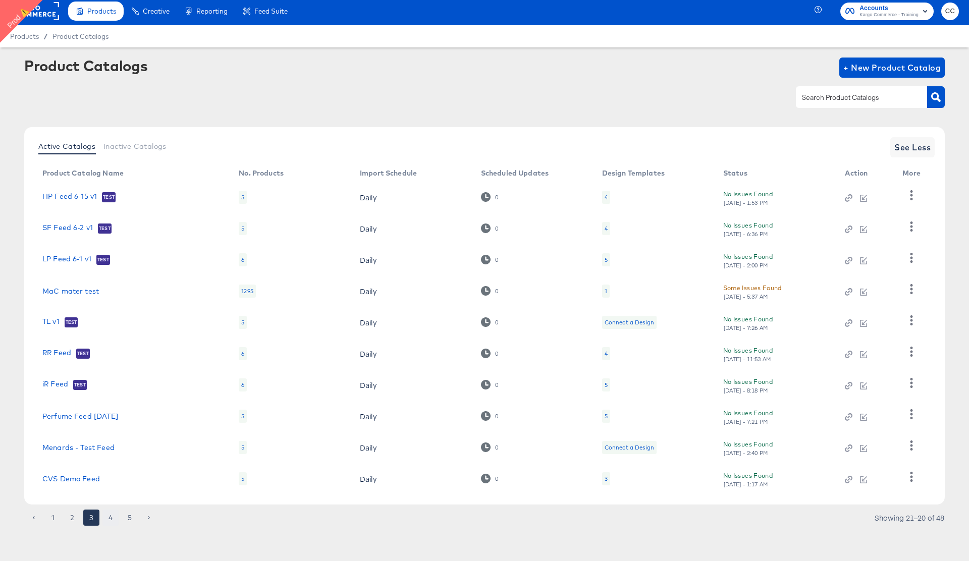
click at [110, 519] on button "4" at bounding box center [110, 518] width 16 height 16
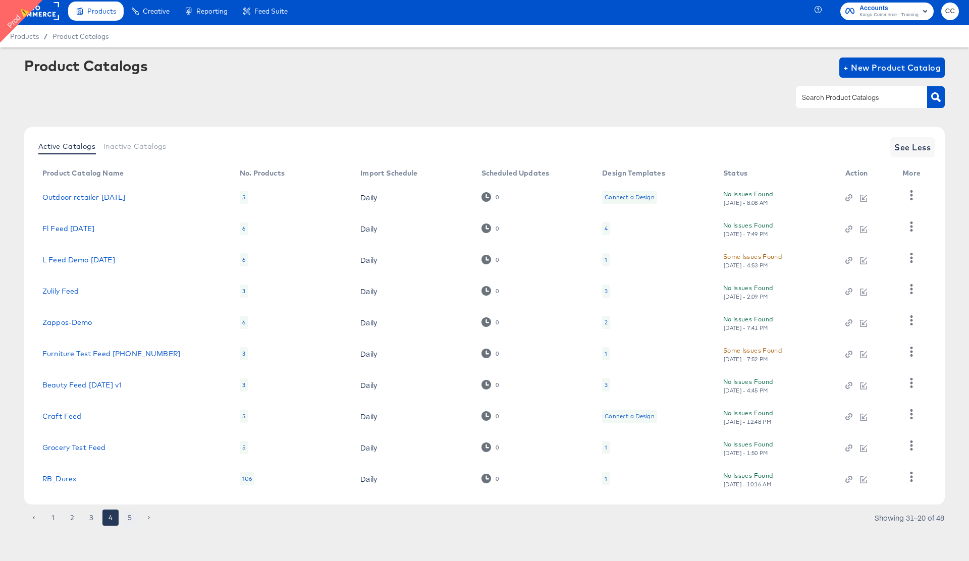
click at [129, 518] on button "5" at bounding box center [130, 518] width 16 height 16
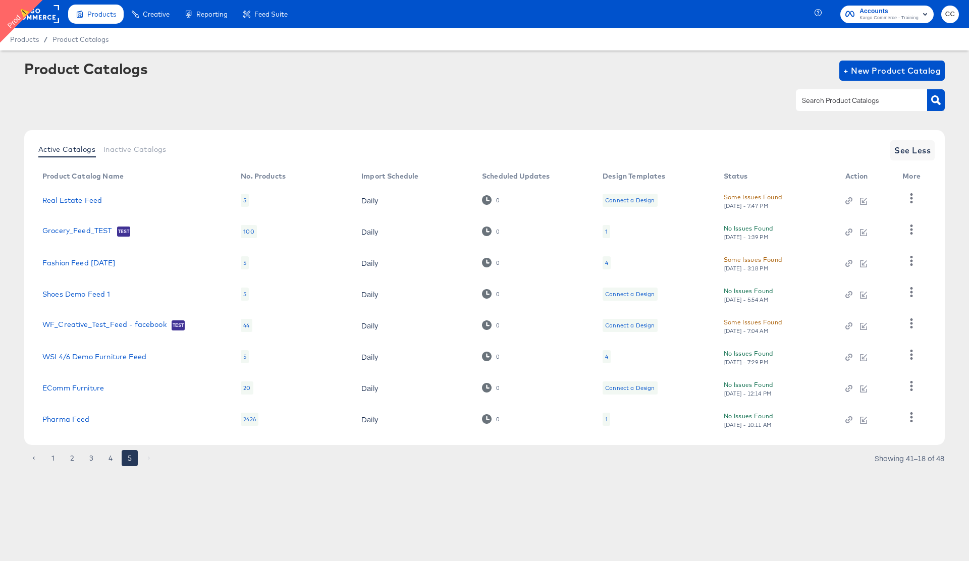
scroll to position [0, 0]
click at [52, 462] on button "1" at bounding box center [53, 458] width 16 height 16
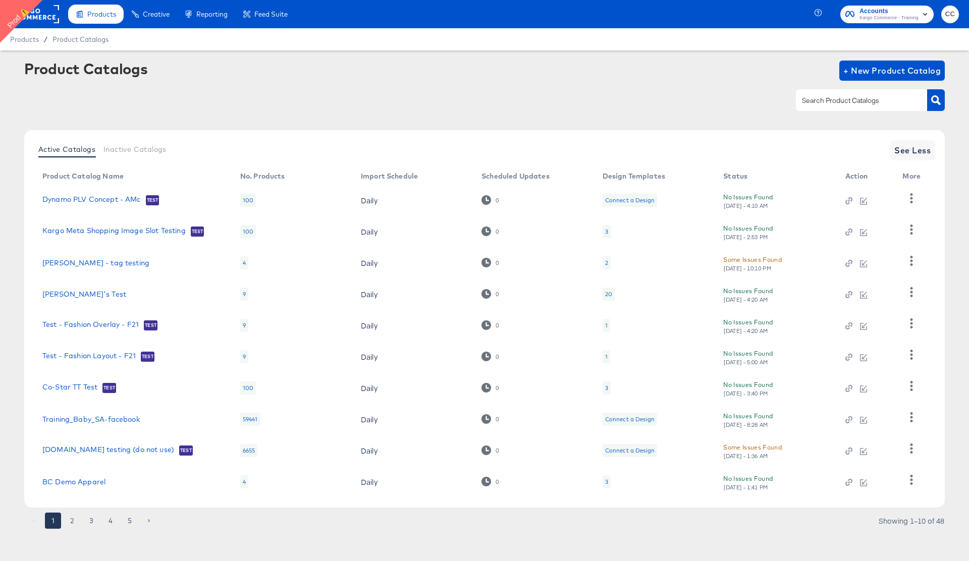
click at [607, 388] on div "3" at bounding box center [606, 387] width 8 height 13
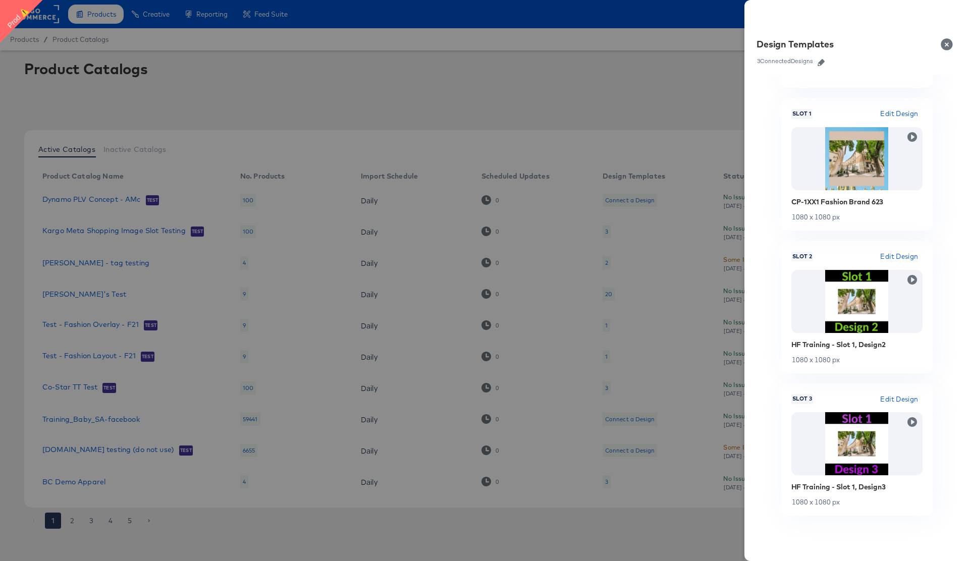
scroll to position [125, 0]
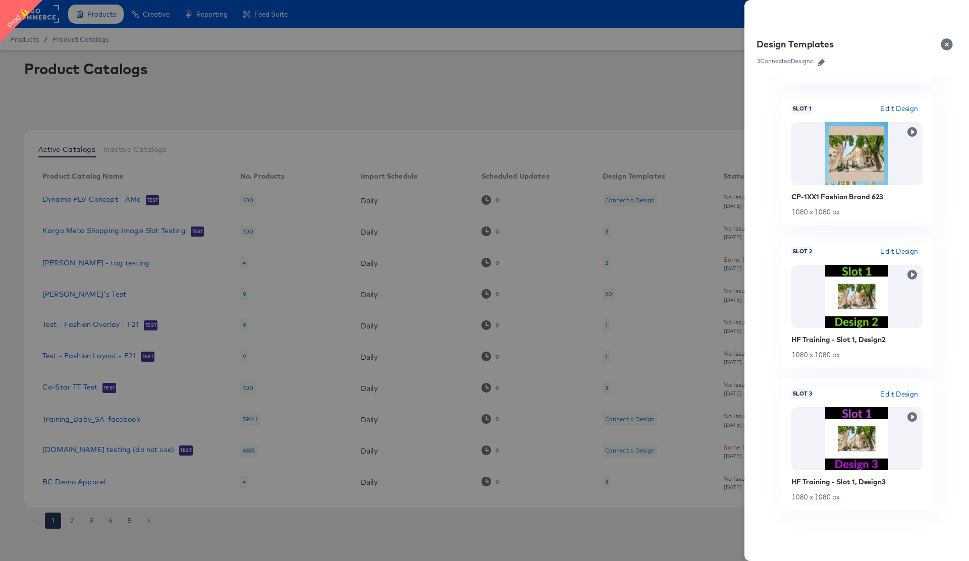
click at [500, 495] on div at bounding box center [484, 280] width 969 height 561
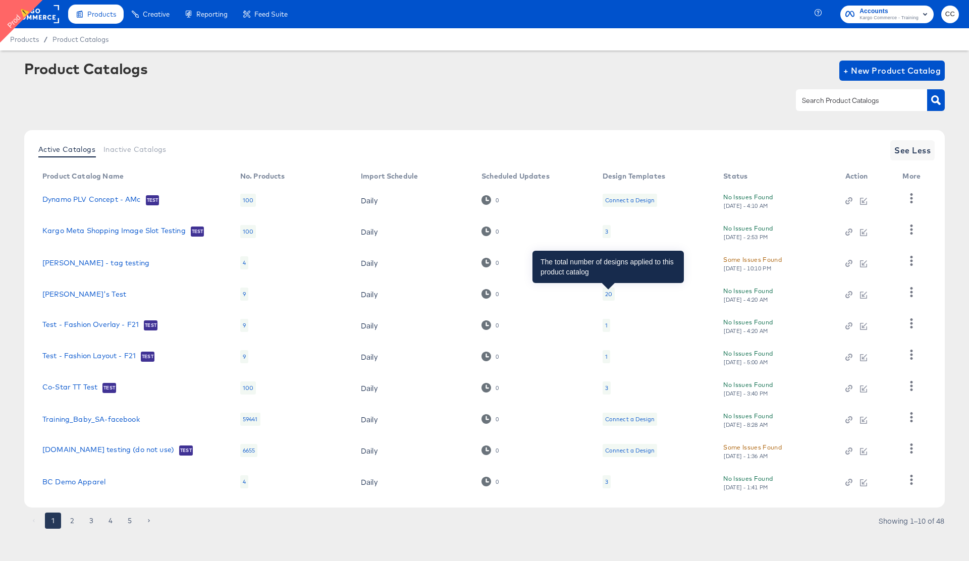
click at [607, 293] on div "20" at bounding box center [608, 294] width 7 height 8
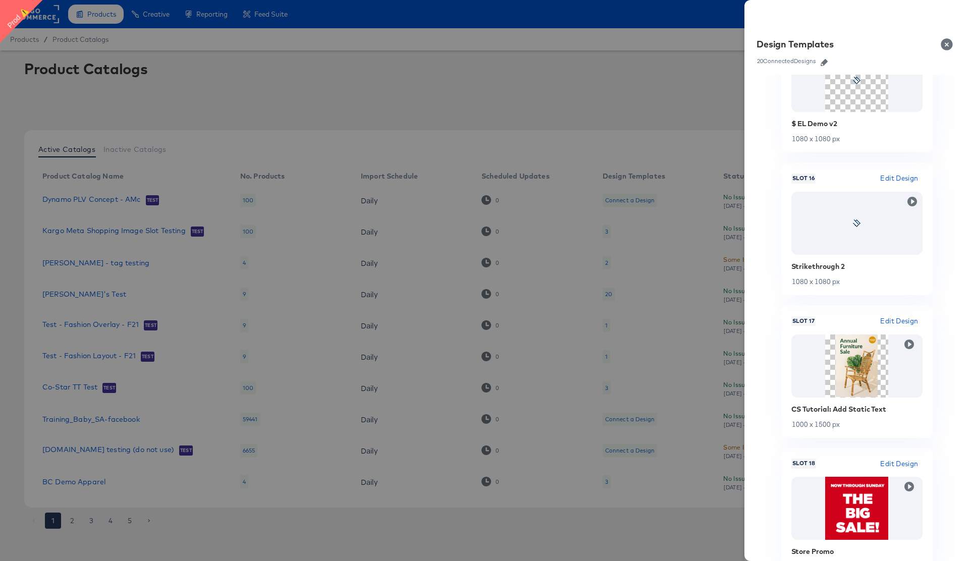
scroll to position [2459, 0]
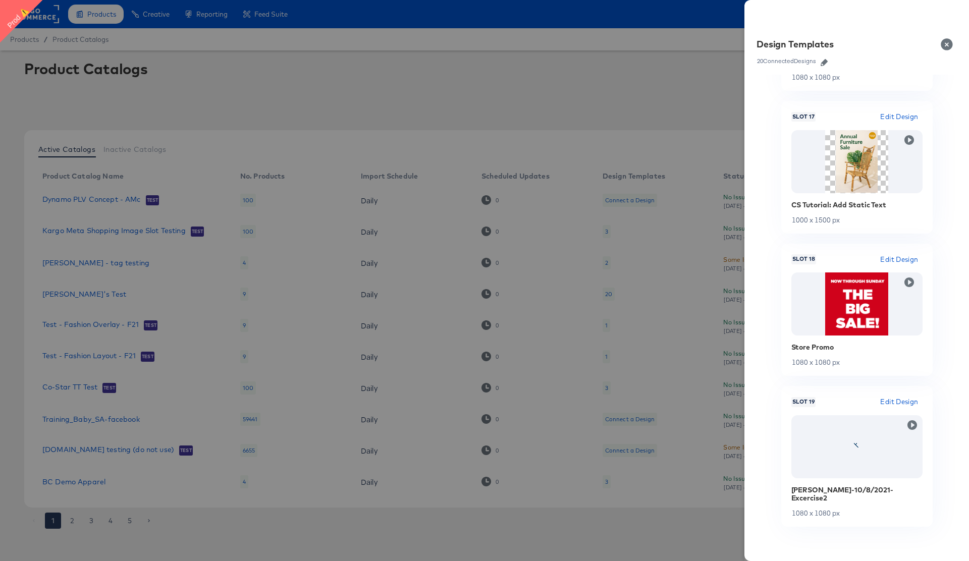
click at [945, 46] on button "Close" at bounding box center [948, 44] width 28 height 28
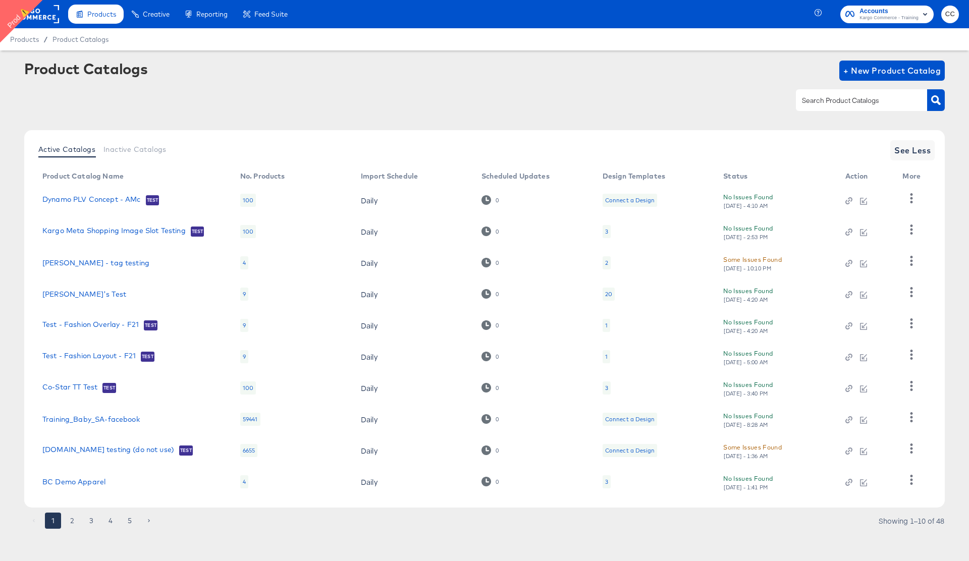
click at [45, 13] on rect at bounding box center [36, 14] width 46 height 18
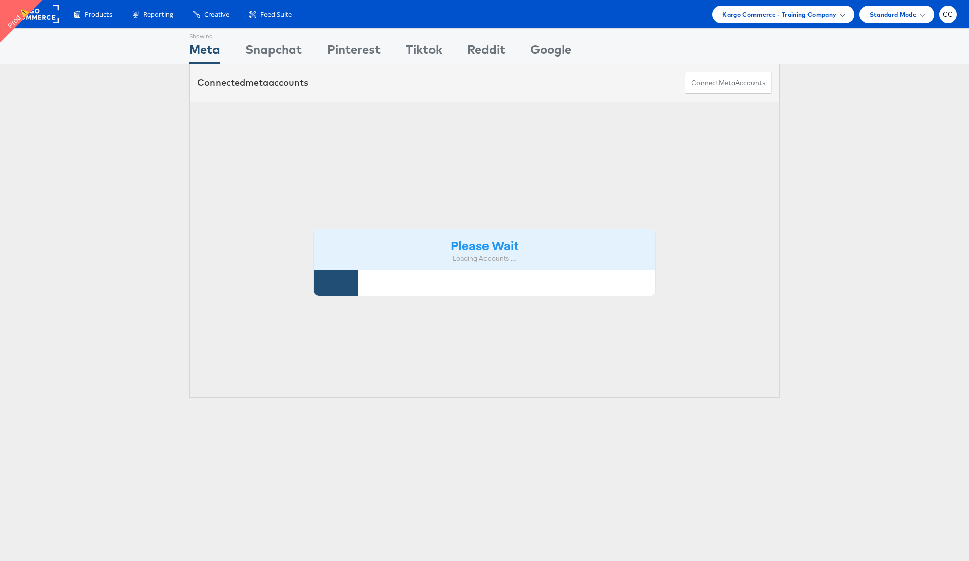
click at [823, 12] on span "Kargo Commerce - Training Company" at bounding box center [779, 14] width 114 height 11
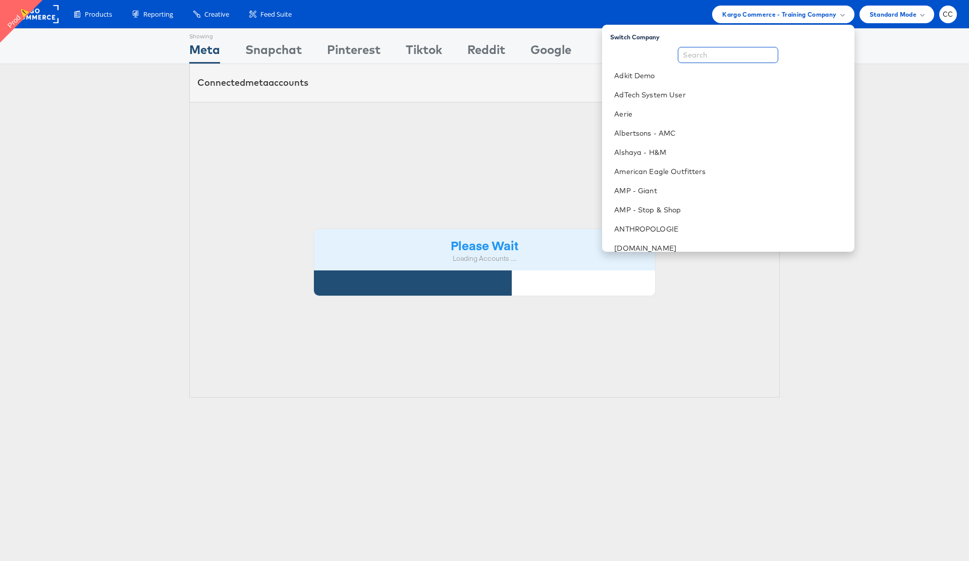
click at [734, 57] on input "text" at bounding box center [728, 55] width 100 height 16
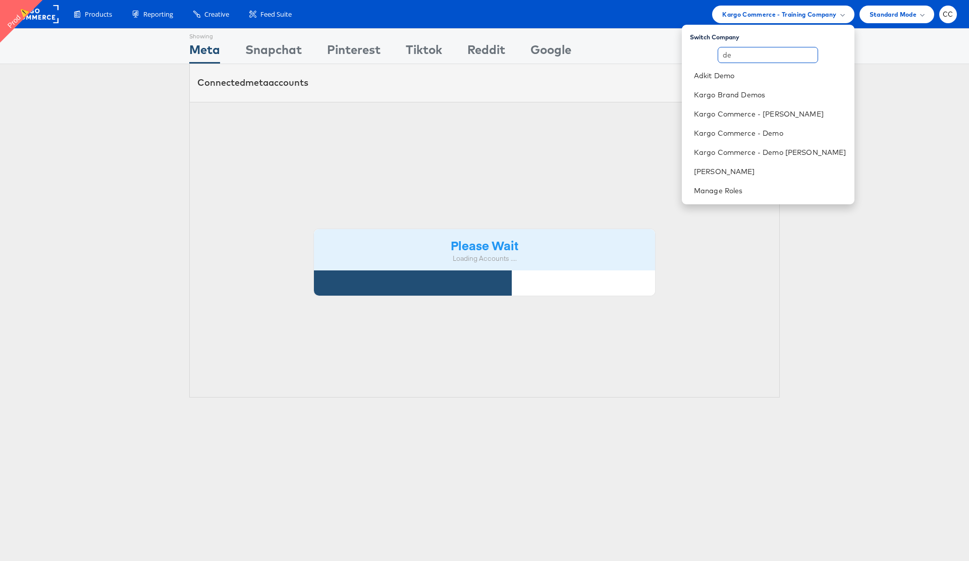
type input "de"
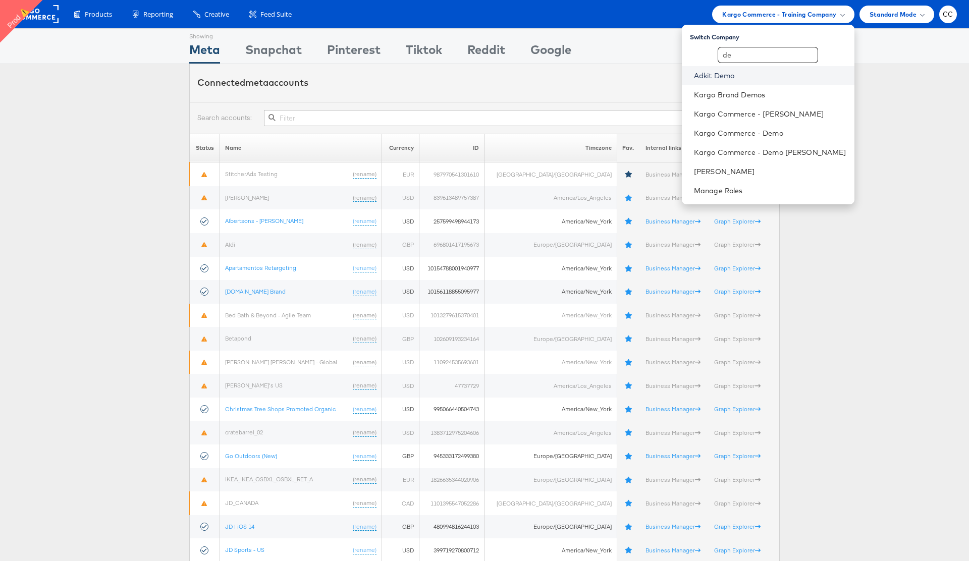
click at [764, 76] on link "Adkit Demo" at bounding box center [770, 76] width 152 height 10
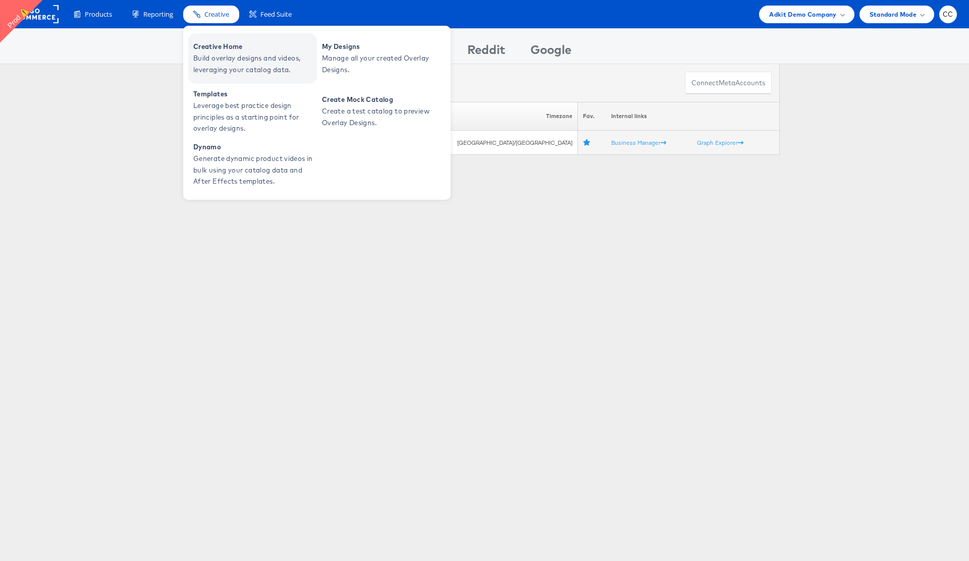
click at [219, 53] on span "Build overlay designs and videos, leveraging your catalog data." at bounding box center [253, 63] width 121 height 23
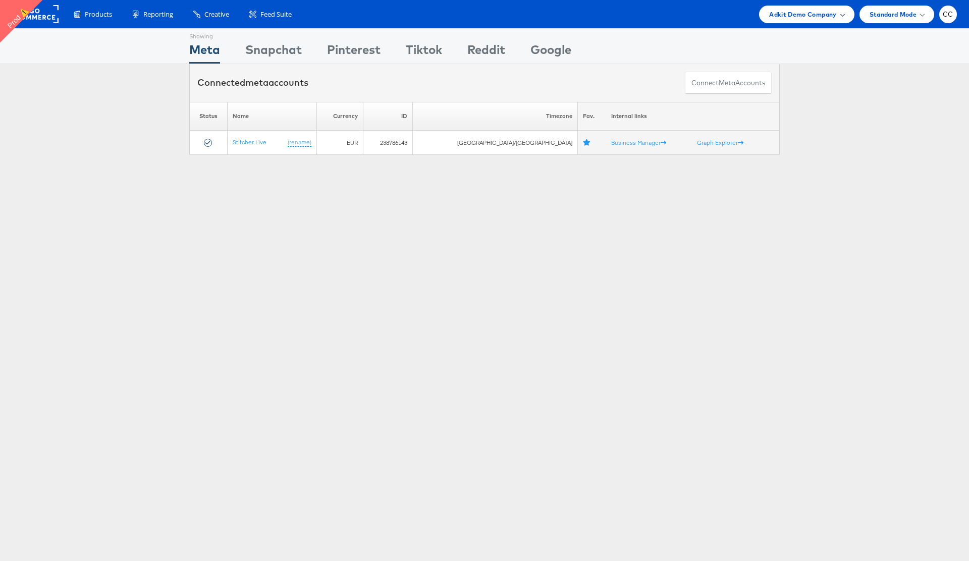
click at [833, 13] on span "Adkit Demo Company" at bounding box center [802, 14] width 67 height 11
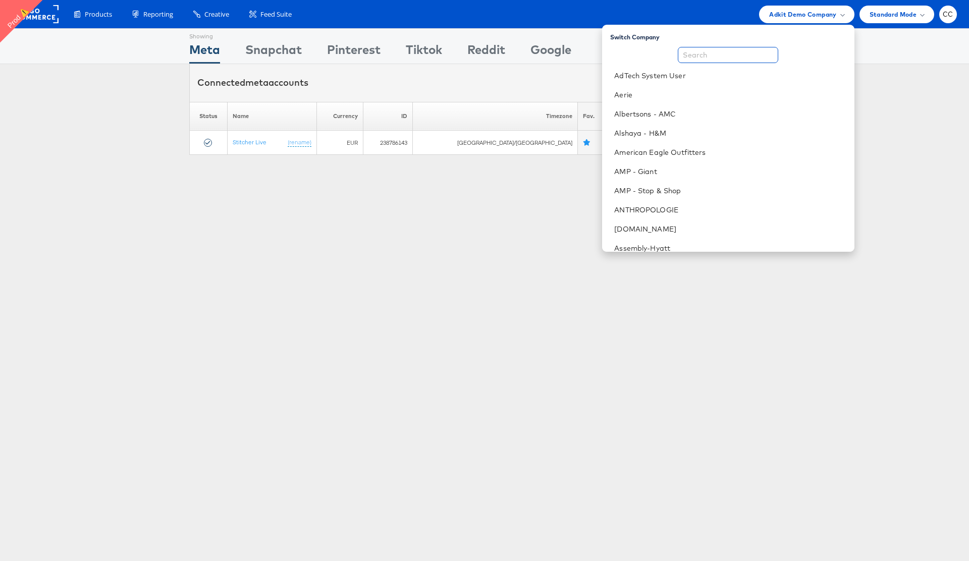
click at [729, 56] on input "text" at bounding box center [728, 55] width 100 height 16
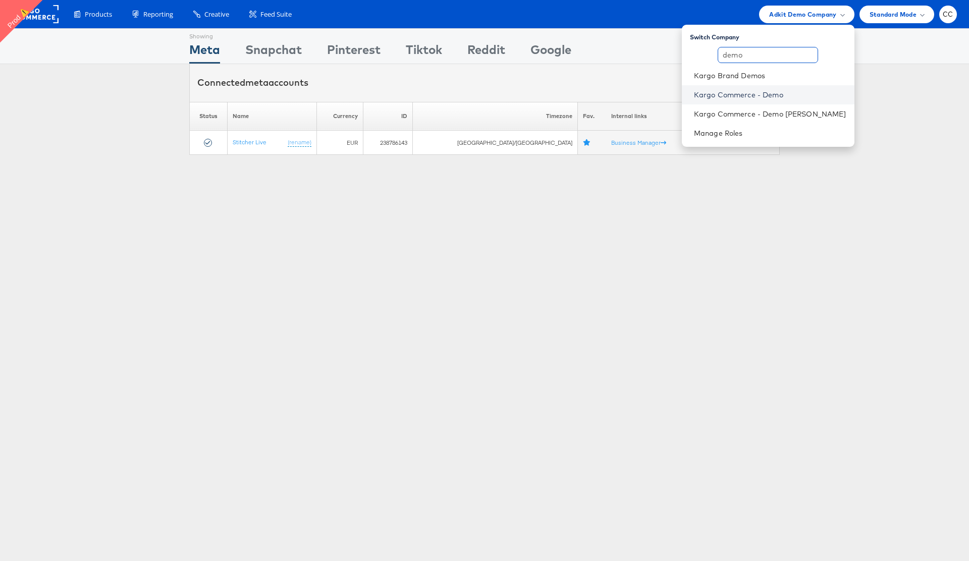
type input "demo"
click at [791, 95] on link "Kargo Commerce - Demo" at bounding box center [770, 95] width 152 height 10
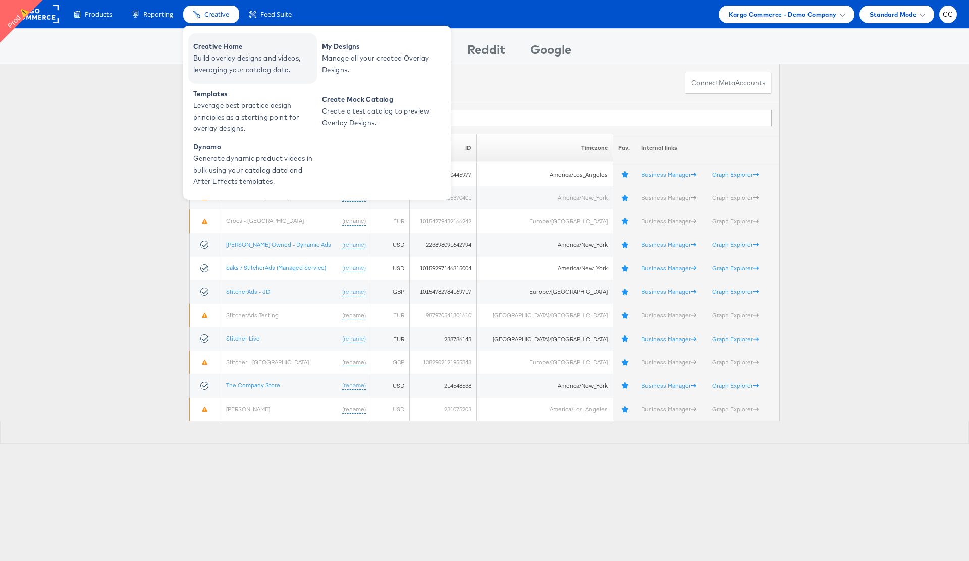
click at [233, 48] on span "Creative Home" at bounding box center [253, 47] width 121 height 12
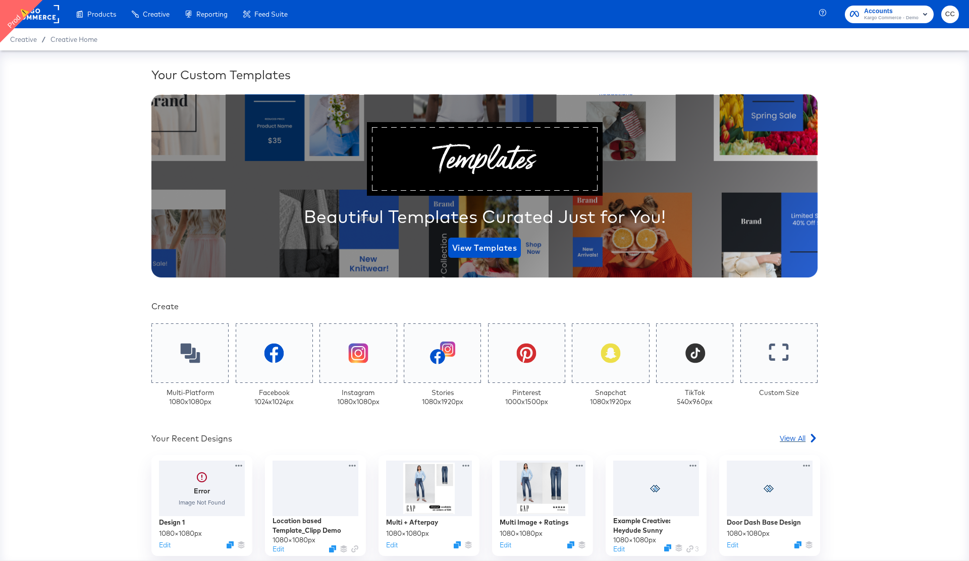
click at [801, 438] on span "View All" at bounding box center [792, 438] width 26 height 10
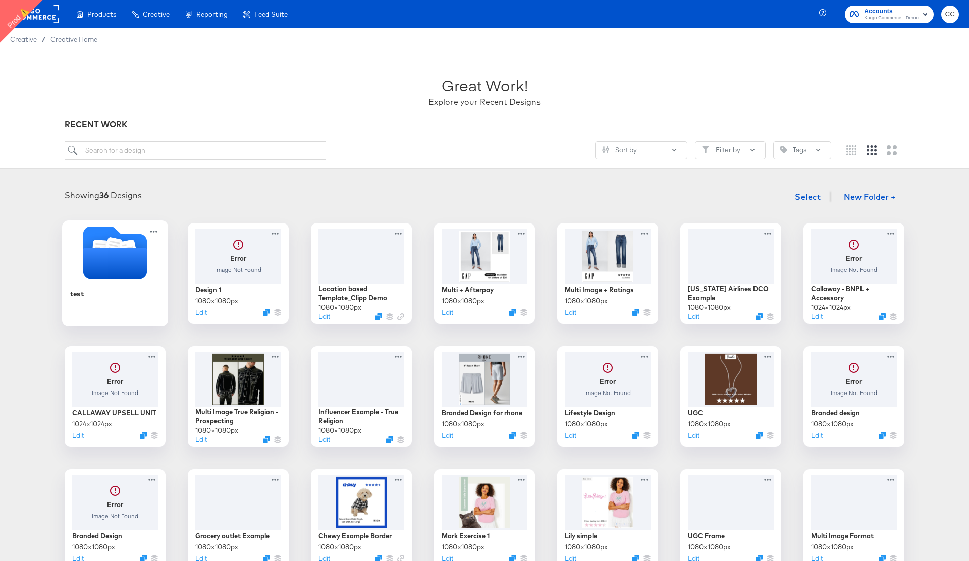
click at [106, 258] on icon "Folder" at bounding box center [115, 263] width 64 height 31
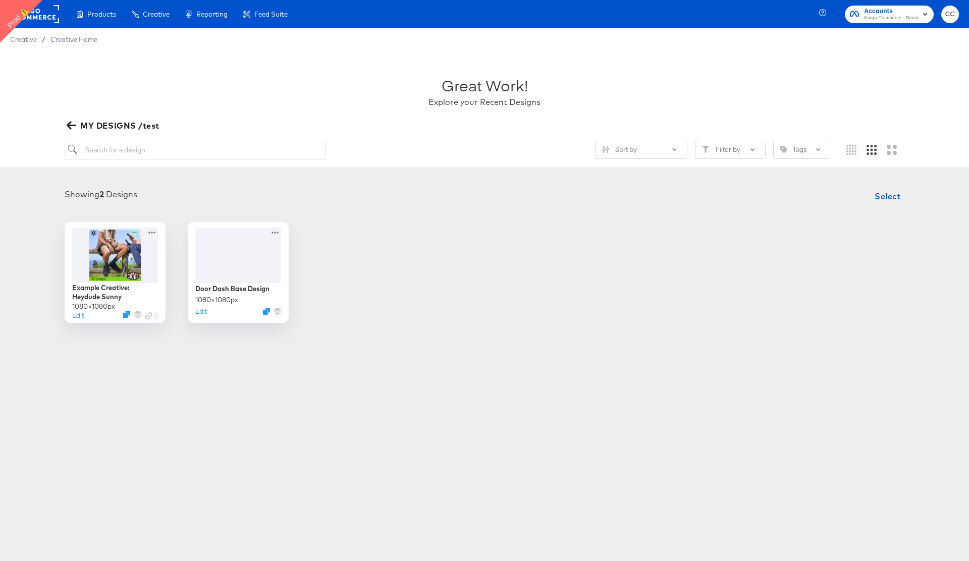
click at [71, 126] on icon "button" at bounding box center [72, 126] width 10 height 8
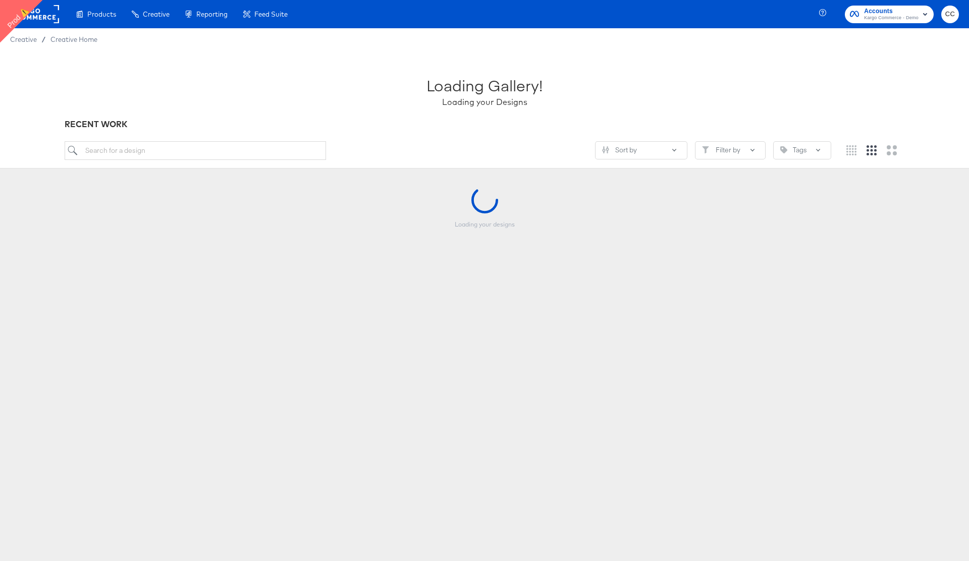
click at [47, 16] on rect at bounding box center [36, 14] width 46 height 18
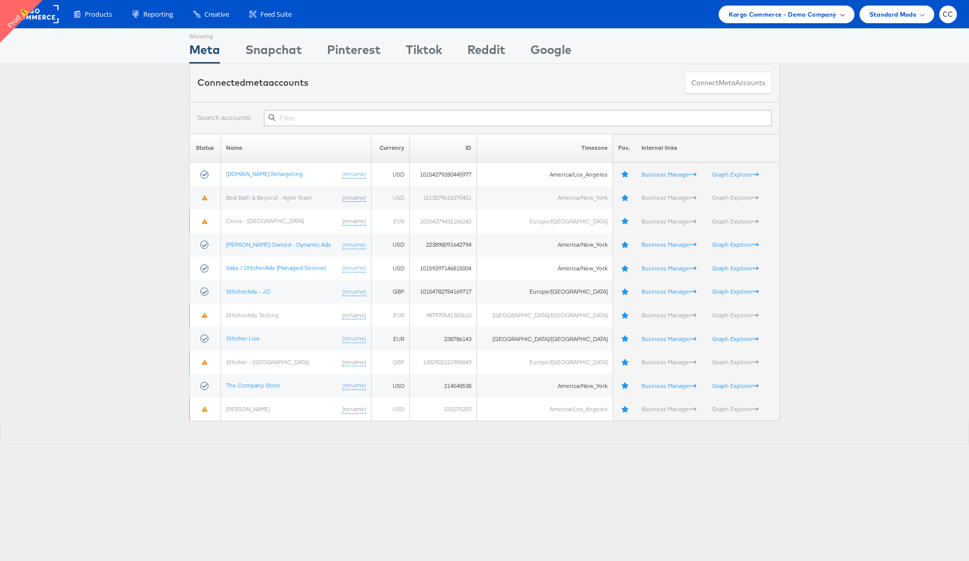
click at [835, 15] on span "Kargo Commerce - Demo Company" at bounding box center [782, 14] width 108 height 11
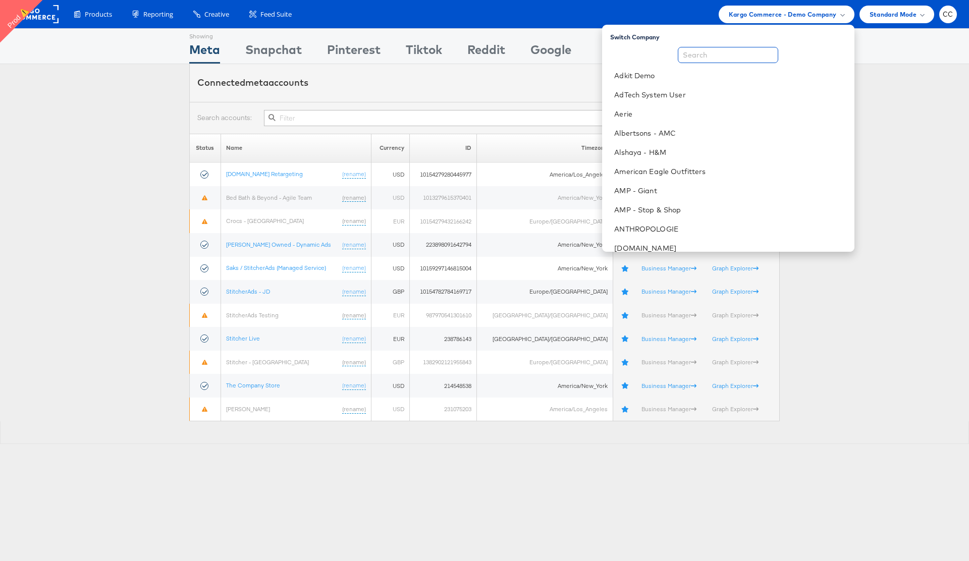
click at [747, 51] on input "text" at bounding box center [728, 55] width 100 height 16
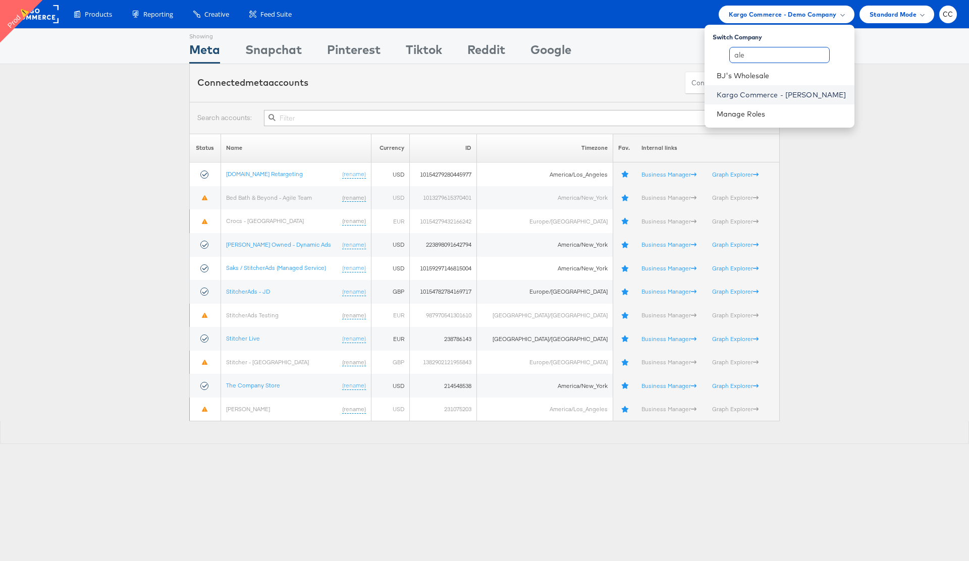
type input "ale"
click at [823, 97] on link "Kargo Commerce - [PERSON_NAME]" at bounding box center [781, 95] width 130 height 10
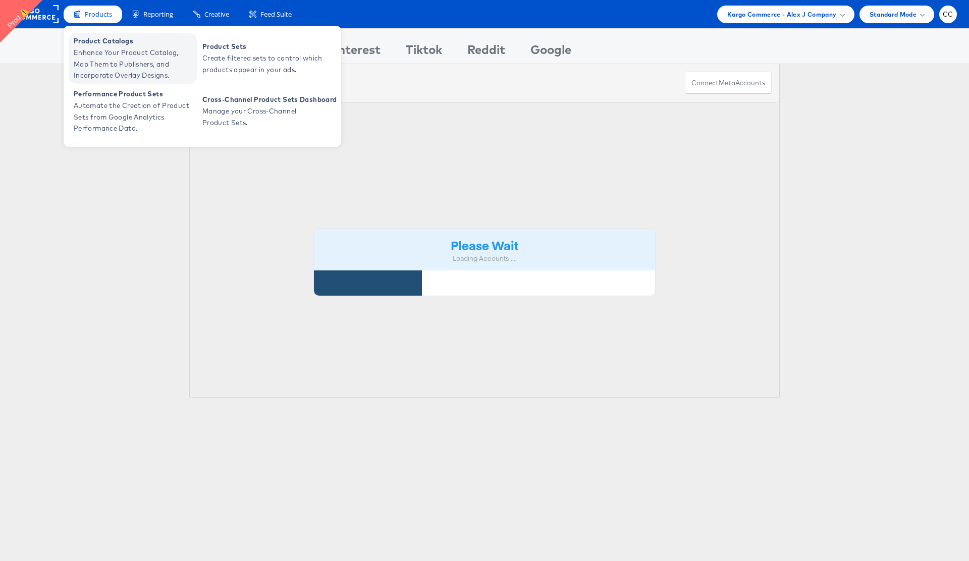
click at [112, 56] on span "Enhance Your Product Catalog, Map Them to Publishers, and Incorporate Overlay D…" at bounding box center [134, 64] width 121 height 34
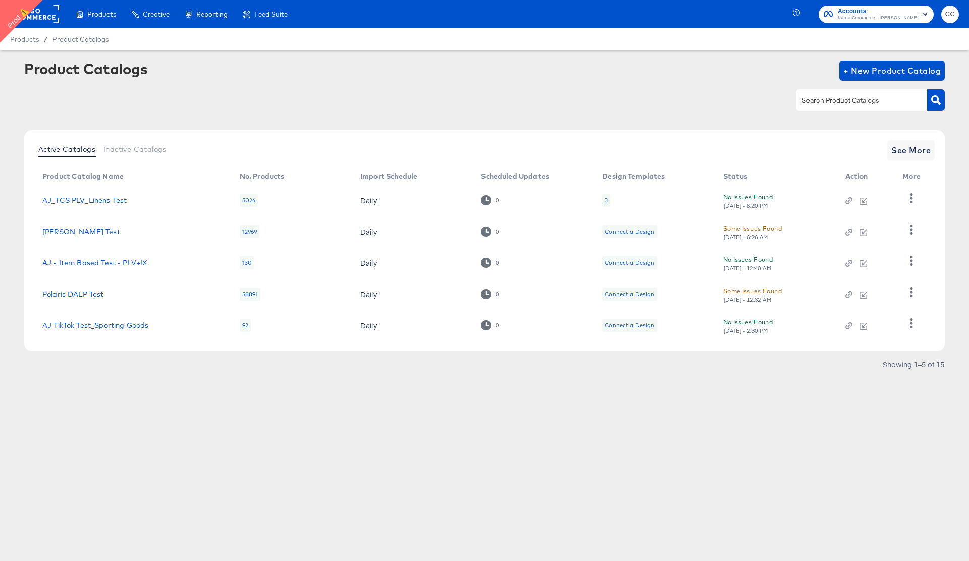
click at [605, 200] on div "3" at bounding box center [605, 200] width 3 height 8
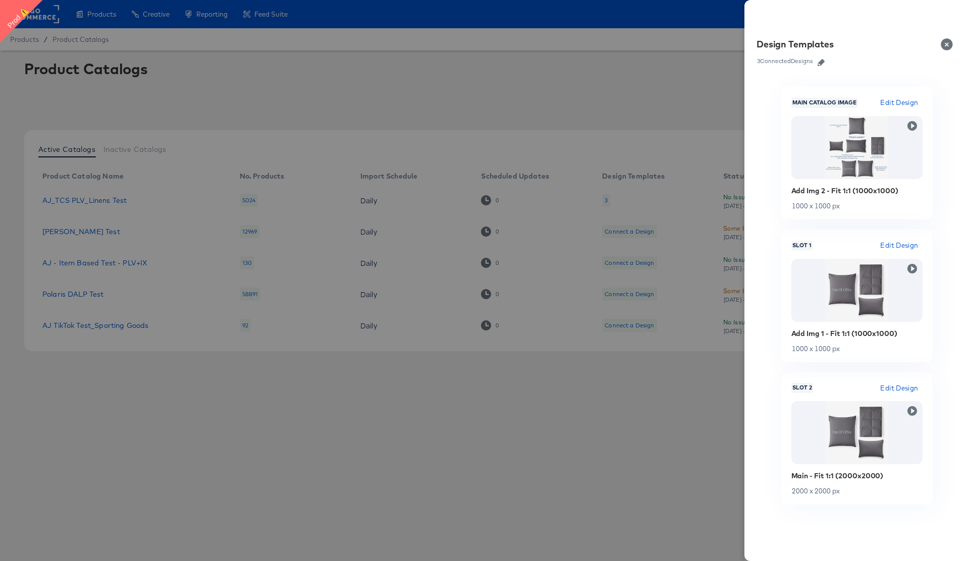
click at [946, 45] on button "Close" at bounding box center [948, 44] width 28 height 28
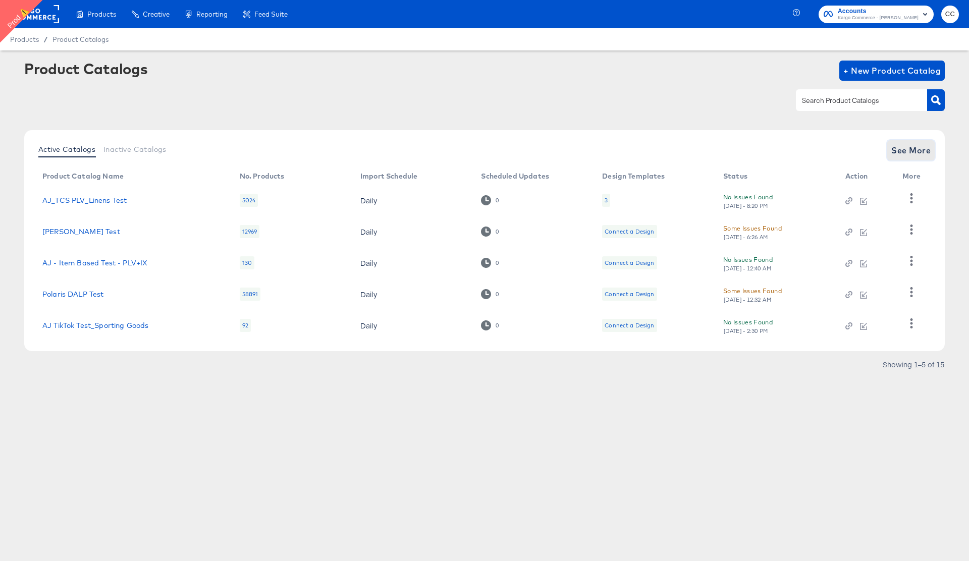
click at [921, 151] on span "See More" at bounding box center [910, 150] width 39 height 14
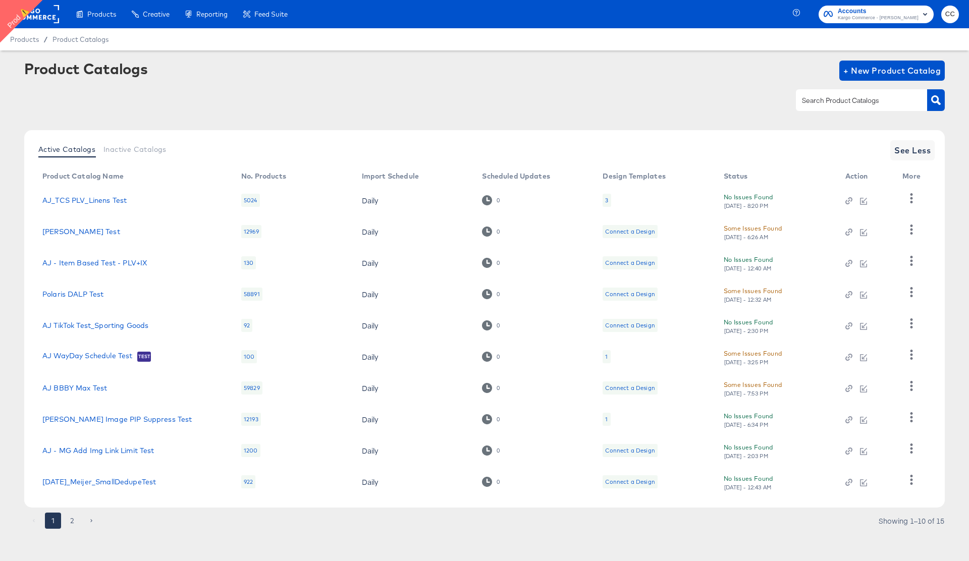
scroll to position [3, 0]
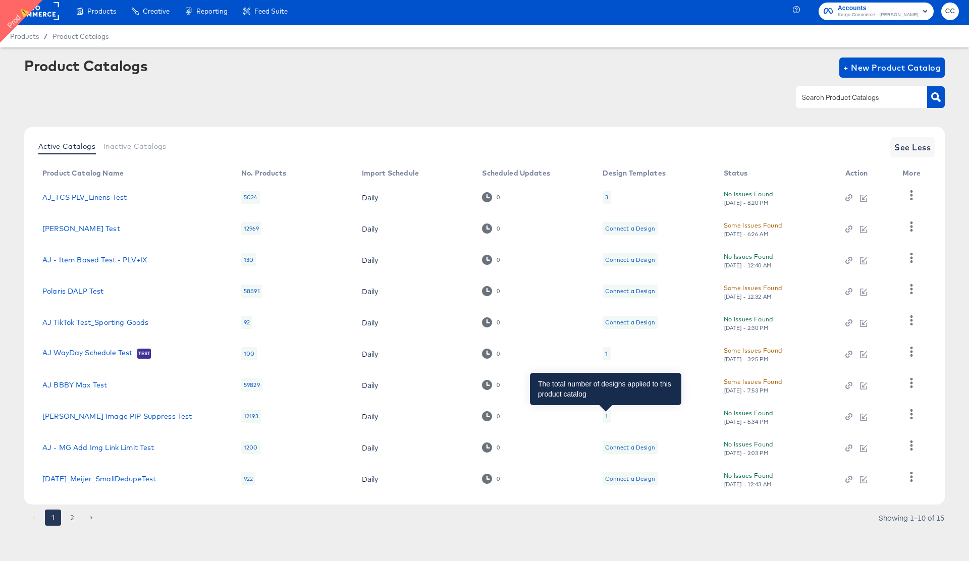
click at [605, 414] on div "1" at bounding box center [606, 416] width 3 height 8
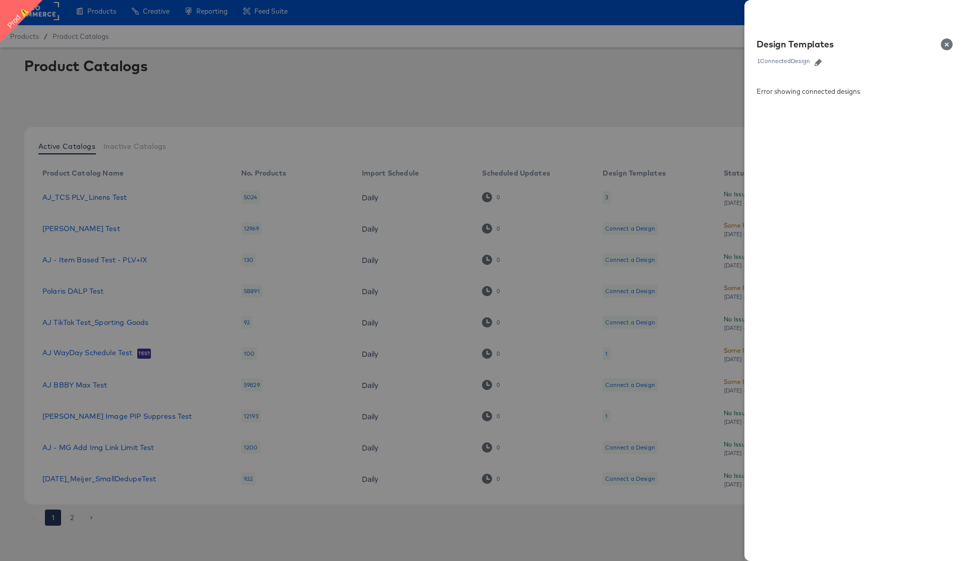
click at [947, 45] on button "Close" at bounding box center [948, 44] width 28 height 28
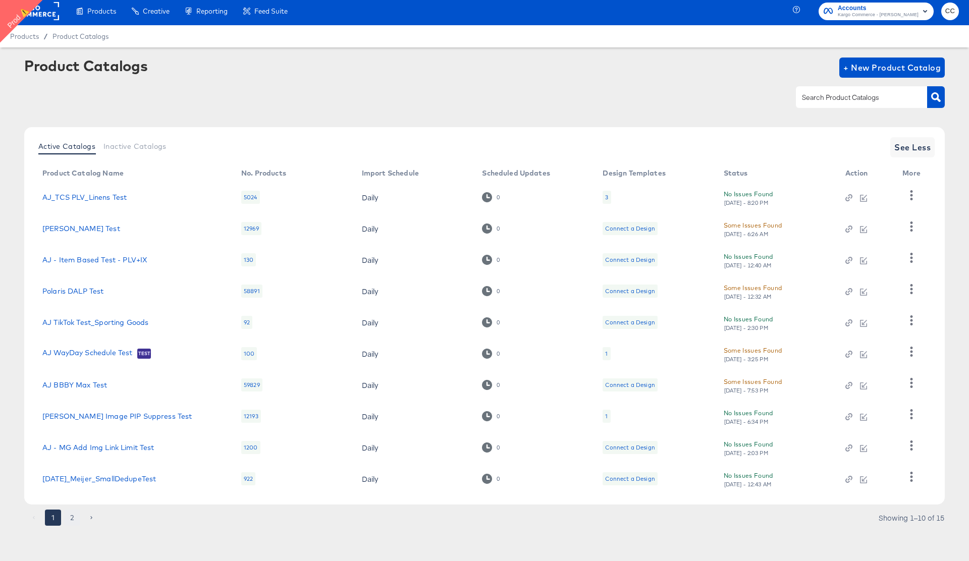
click at [73, 519] on button "2" at bounding box center [72, 518] width 16 height 16
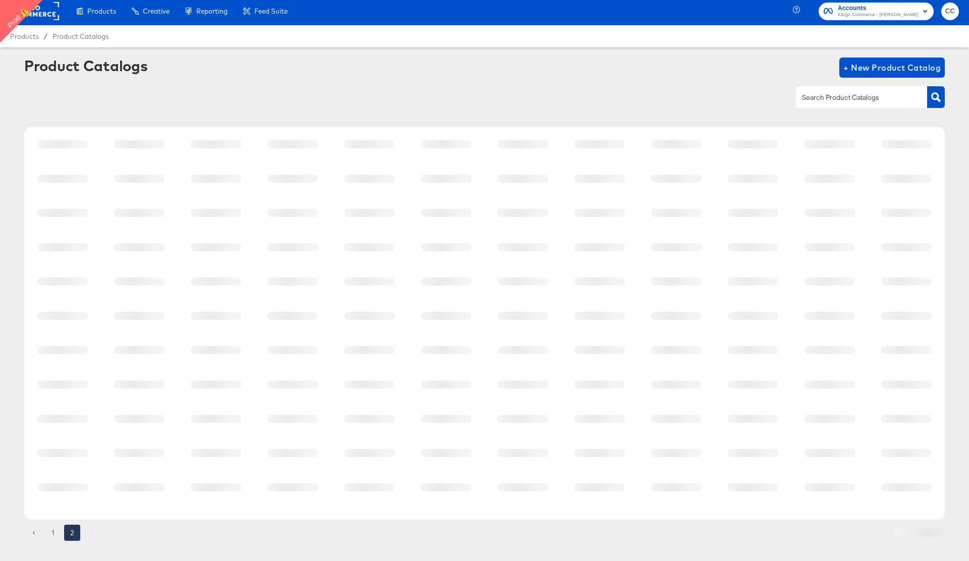
scroll to position [0, 0]
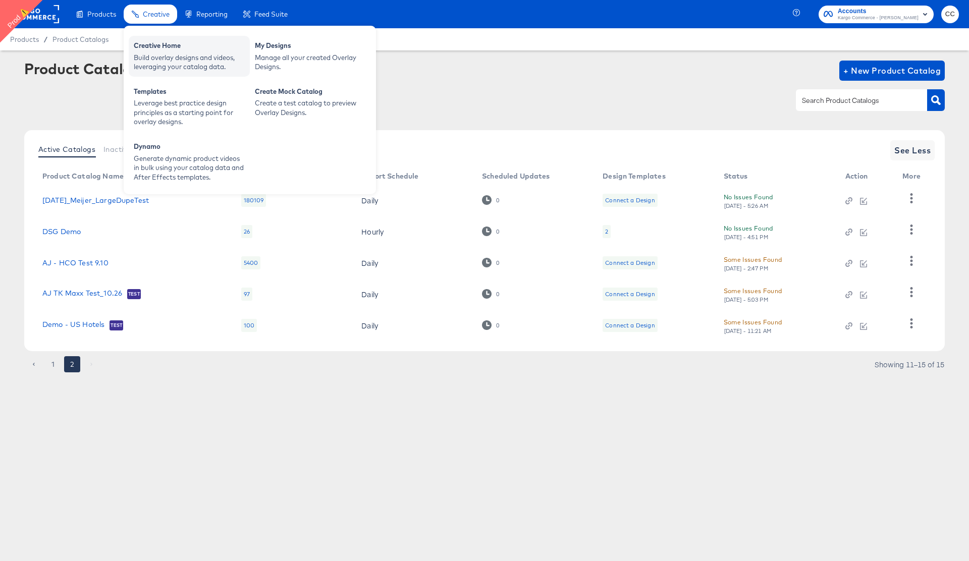
click at [162, 51] on div "Creative Home" at bounding box center [189, 47] width 111 height 12
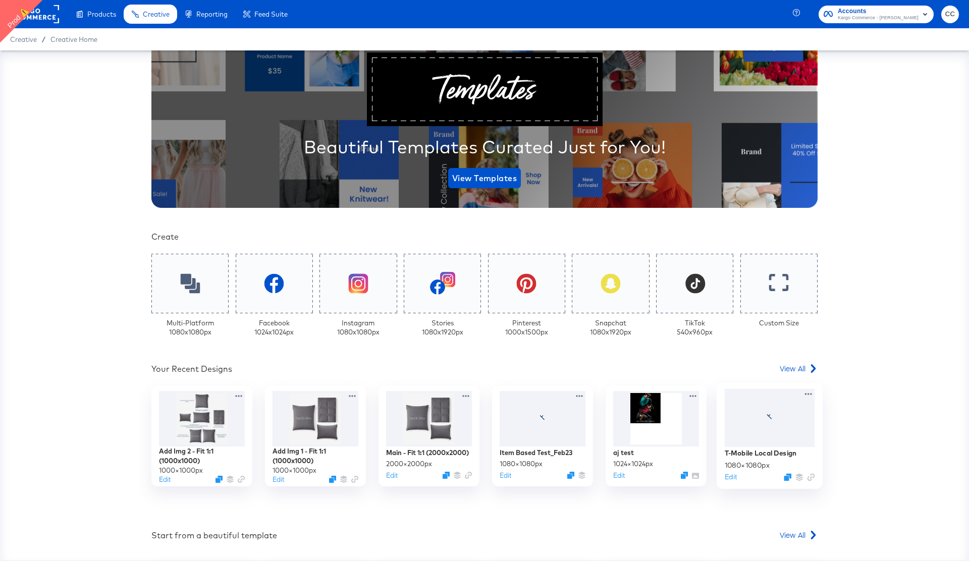
scroll to position [83, 0]
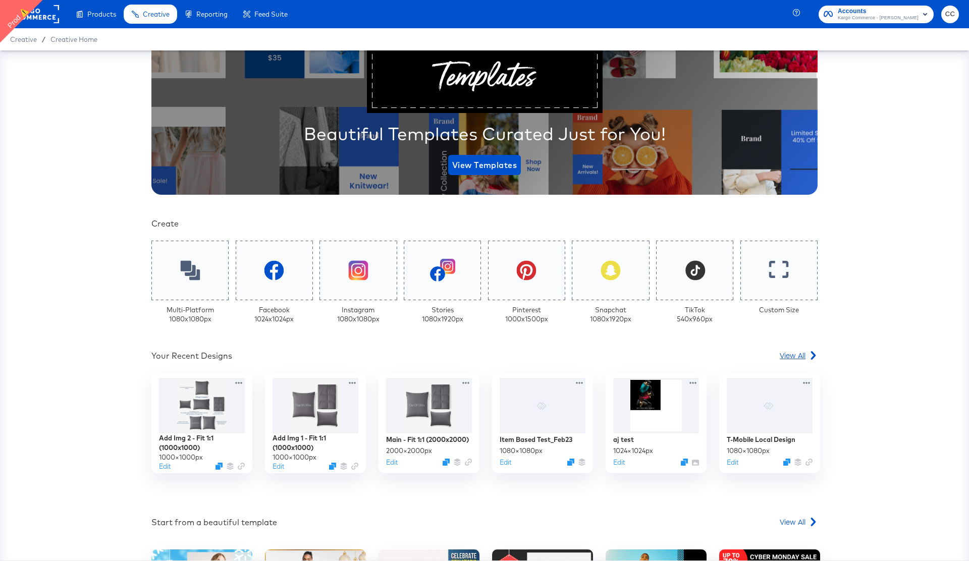
click at [802, 354] on span "View All" at bounding box center [792, 355] width 26 height 10
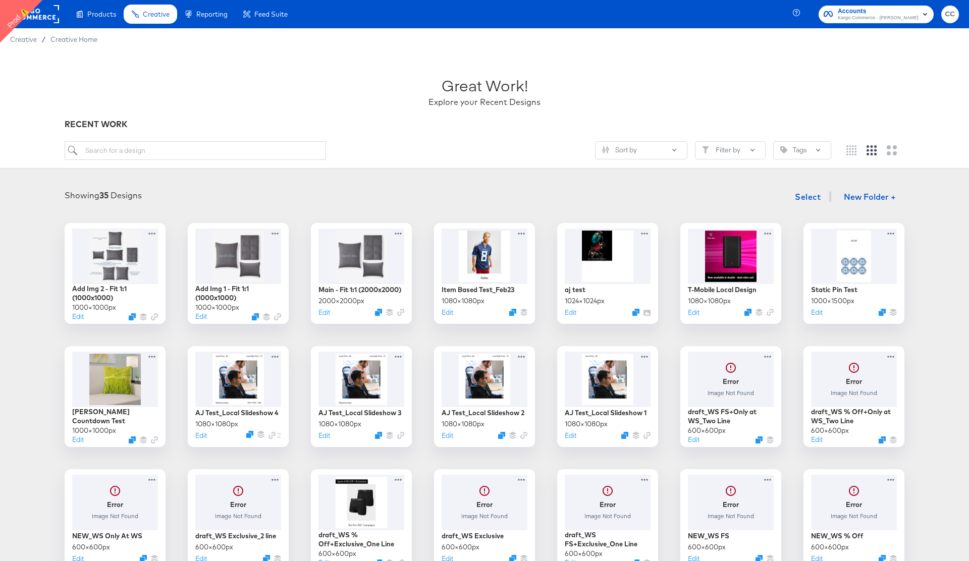
click at [41, 16] on rect at bounding box center [36, 14] width 46 height 18
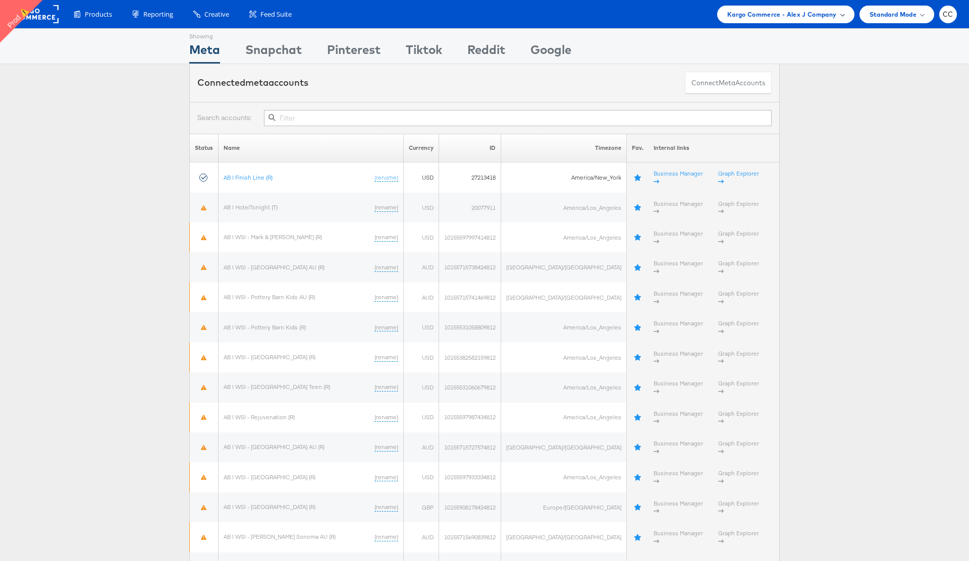
click at [841, 16] on span at bounding box center [841, 14] width 5 height 5
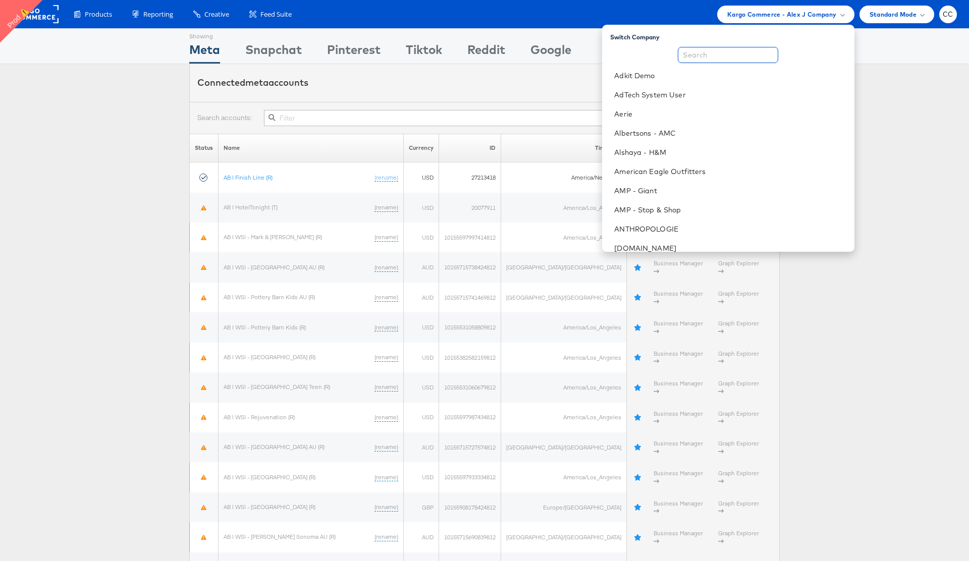
click at [756, 57] on input "text" at bounding box center [728, 55] width 100 height 16
click at [750, 55] on input "text" at bounding box center [728, 55] width 100 height 16
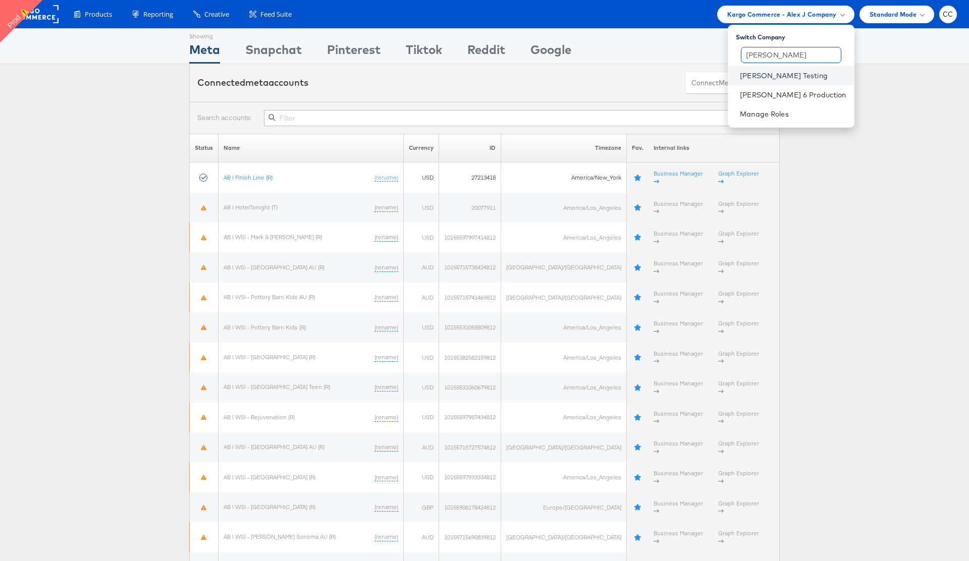
type input "[PERSON_NAME]"
click at [796, 78] on link "[PERSON_NAME] Testing" at bounding box center [793, 76] width 106 height 10
